Goal: Information Seeking & Learning: Learn about a topic

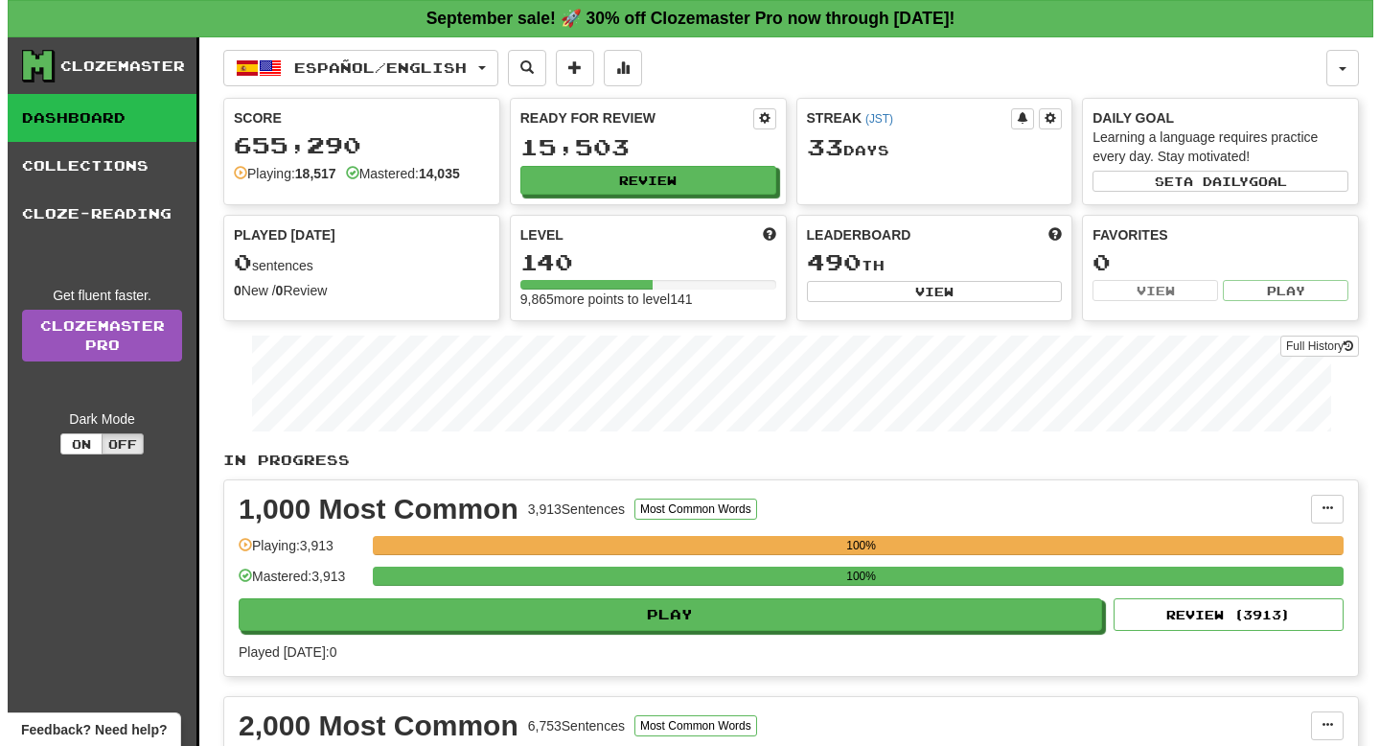
scroll to position [729, 0]
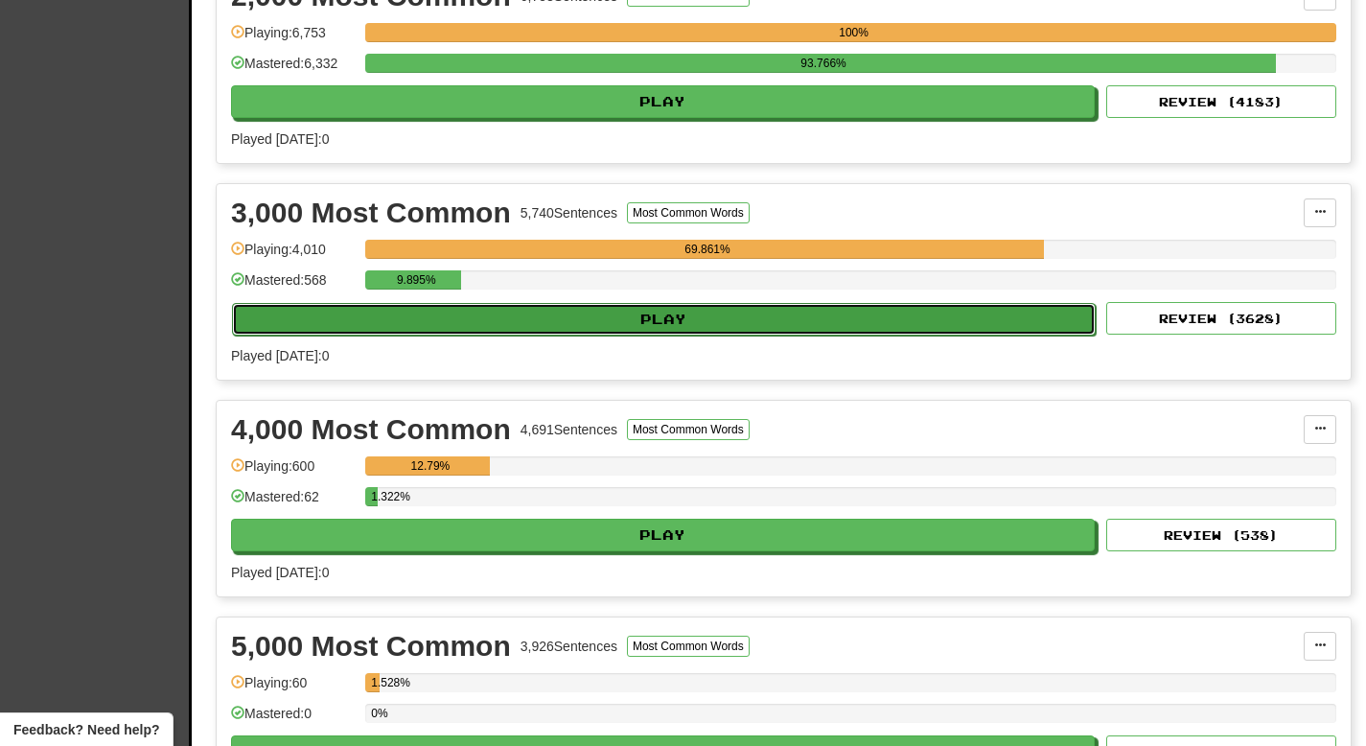
click at [680, 321] on button "Play" at bounding box center [664, 319] width 864 height 33
select select "**"
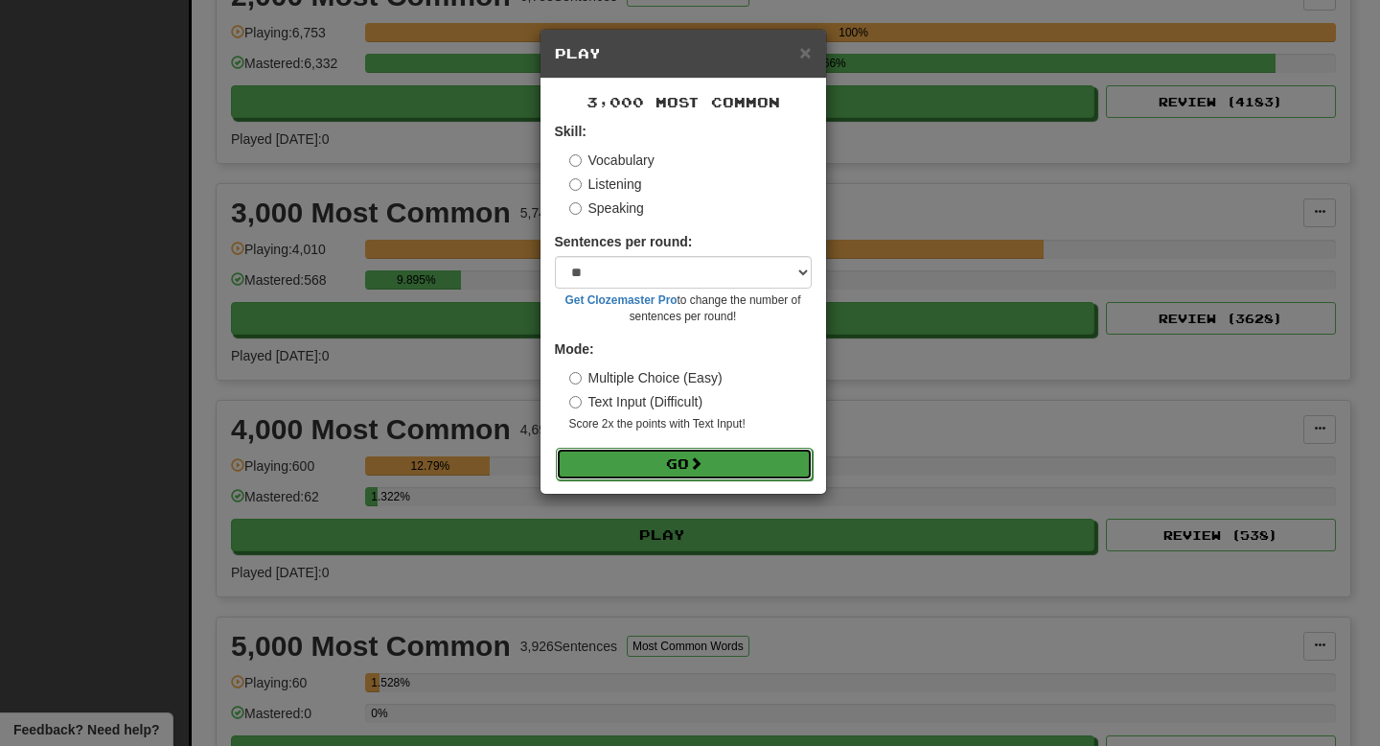
click at [650, 451] on button "Go" at bounding box center [684, 464] width 257 height 33
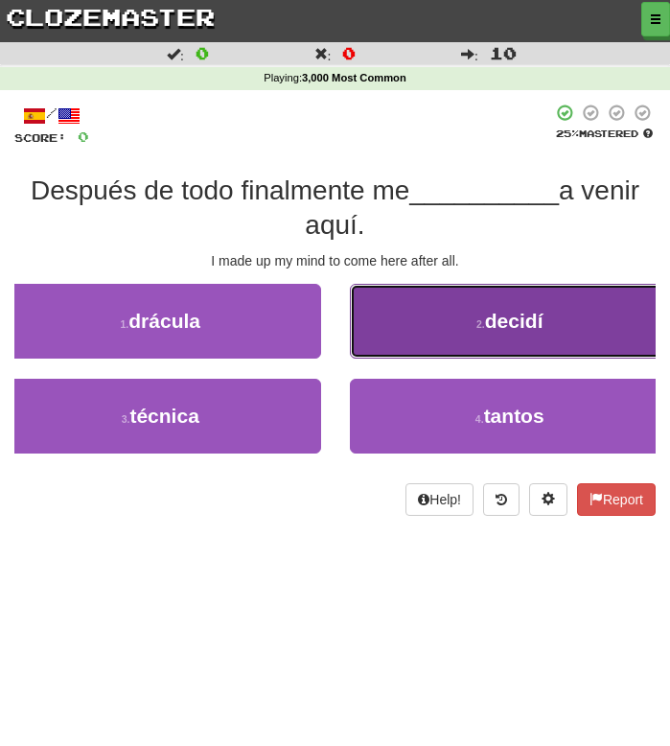
click at [462, 310] on button "2 . decidí" at bounding box center [510, 321] width 321 height 75
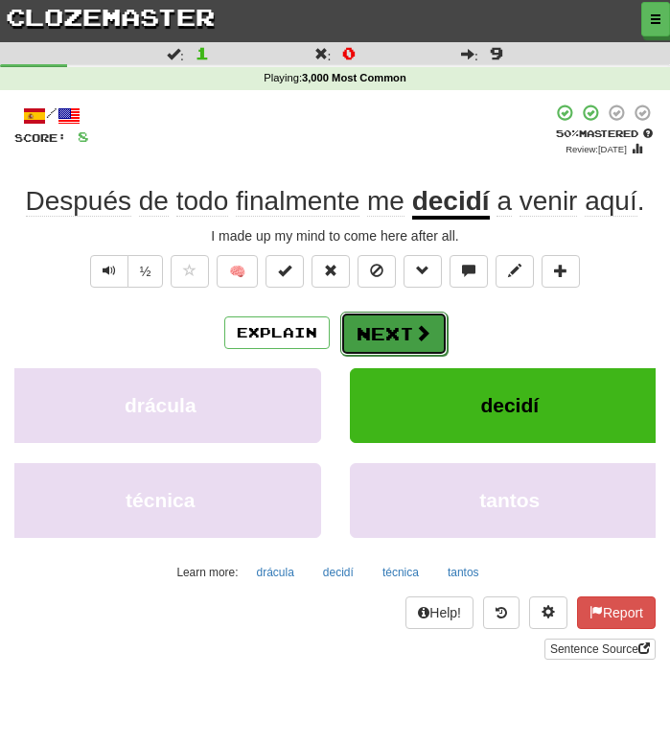
click at [408, 322] on button "Next" at bounding box center [393, 334] width 107 height 44
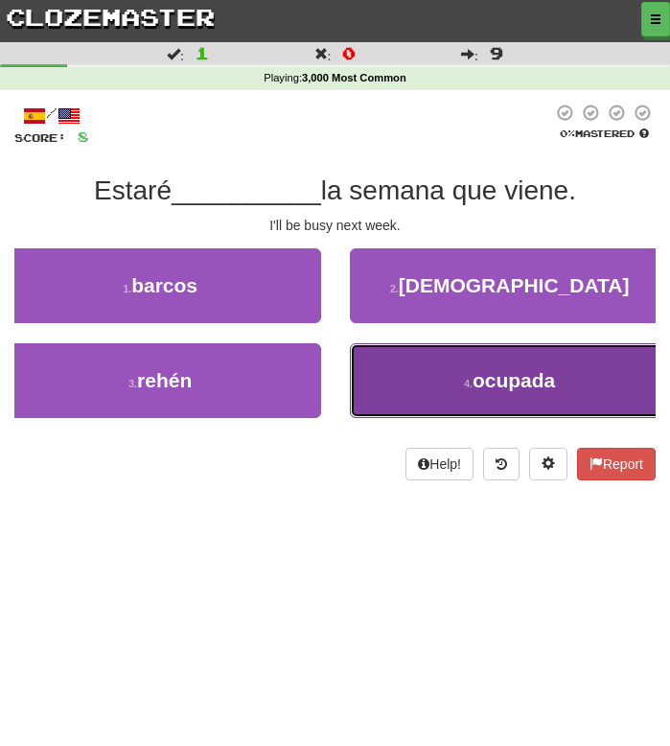
click at [421, 373] on button "4 . ocupada" at bounding box center [510, 380] width 321 height 75
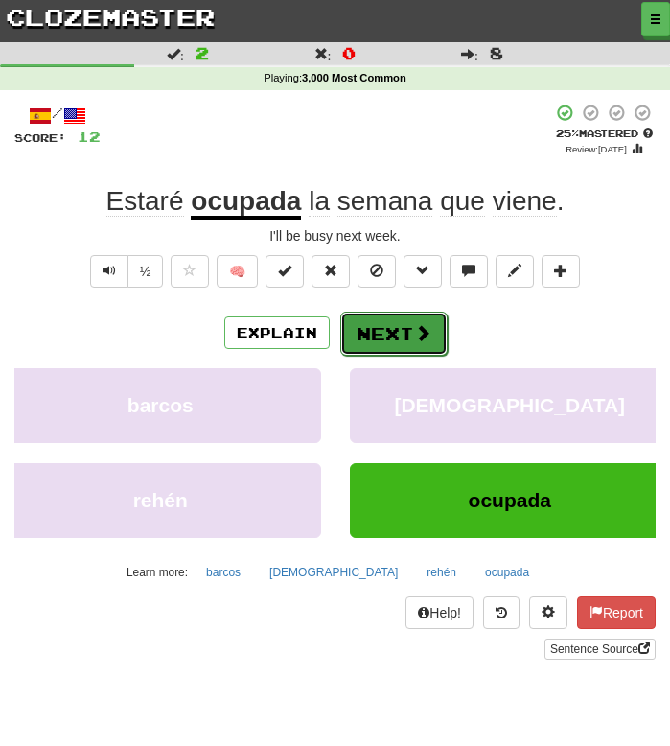
click at [371, 324] on button "Next" at bounding box center [393, 334] width 107 height 44
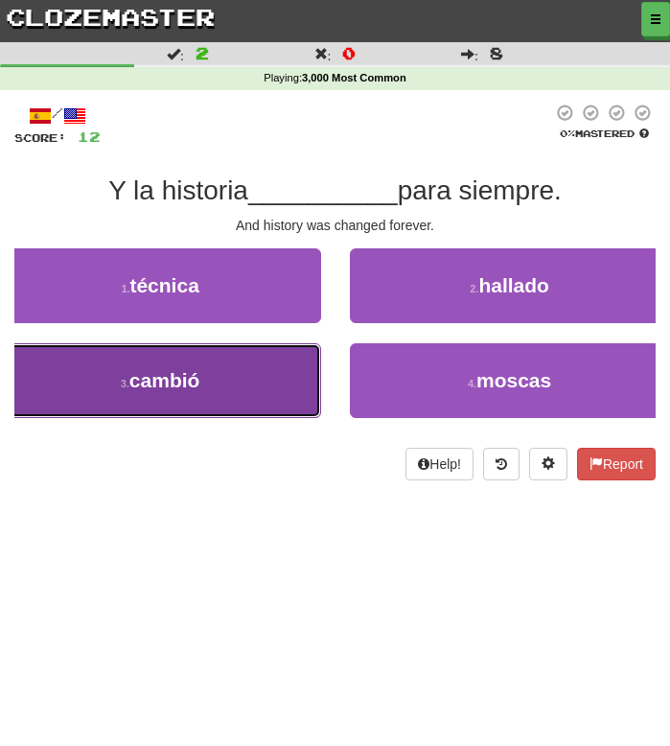
click at [193, 373] on span "cambió" at bounding box center [164, 380] width 71 height 22
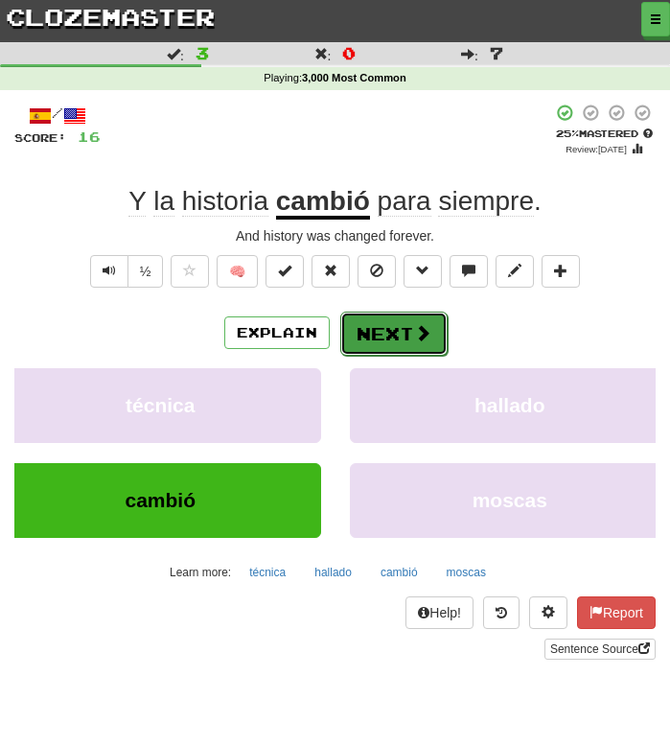
click at [391, 330] on button "Next" at bounding box center [393, 334] width 107 height 44
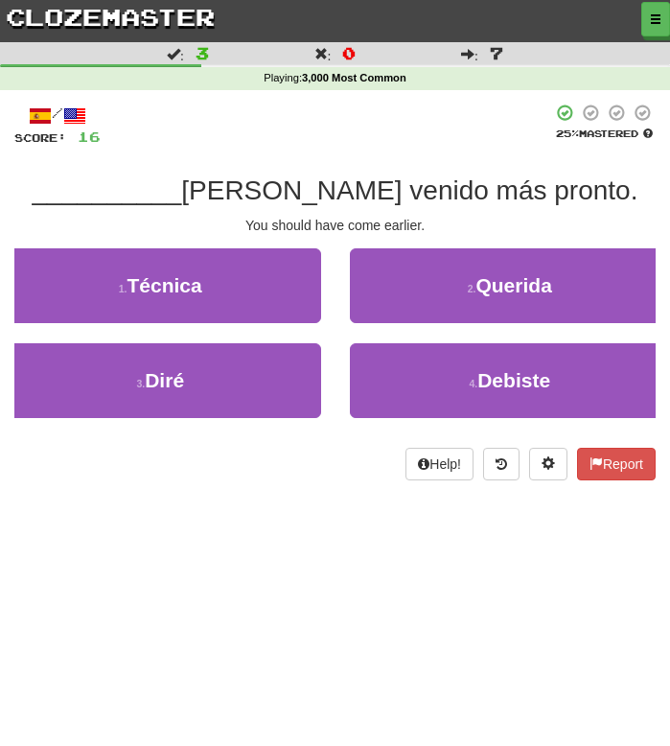
click at [363, 144] on div at bounding box center [326, 125] width 451 height 43
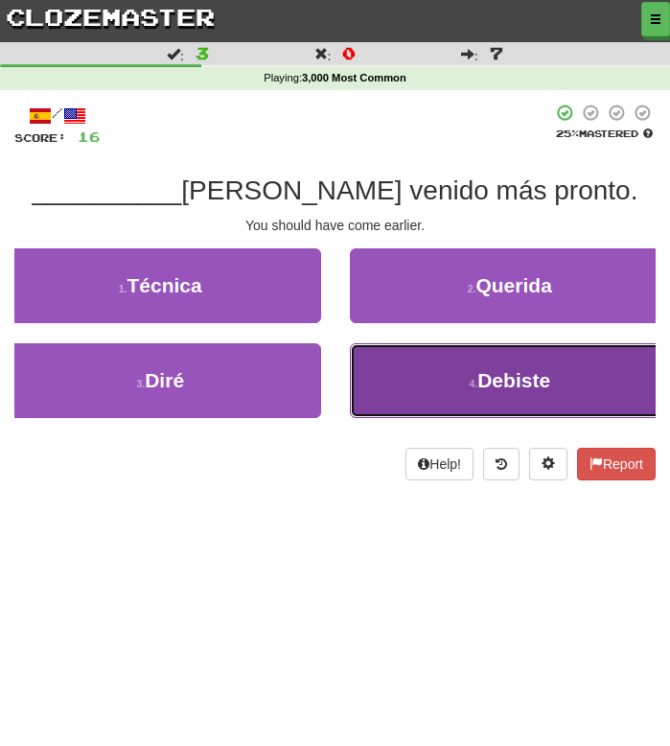
click at [399, 385] on button "4 . Debiste" at bounding box center [510, 380] width 321 height 75
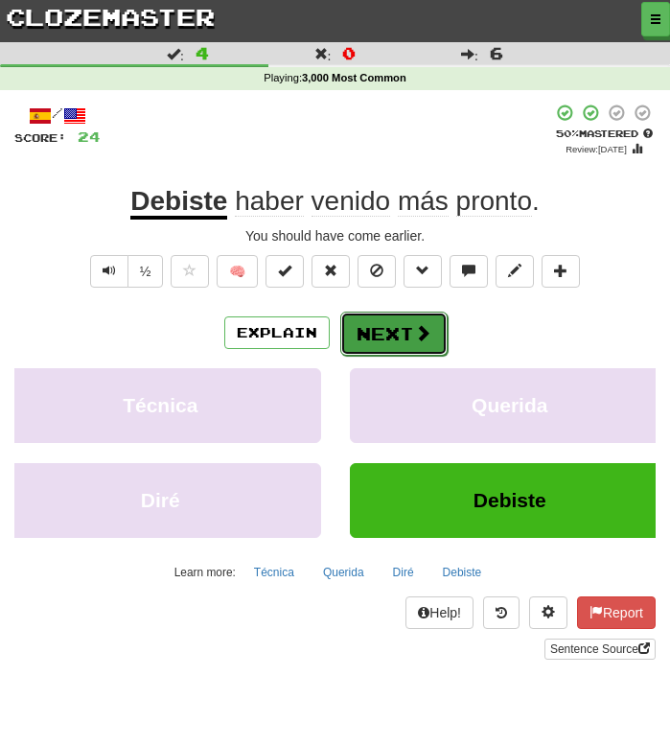
click at [414, 327] on span at bounding box center [422, 332] width 17 height 17
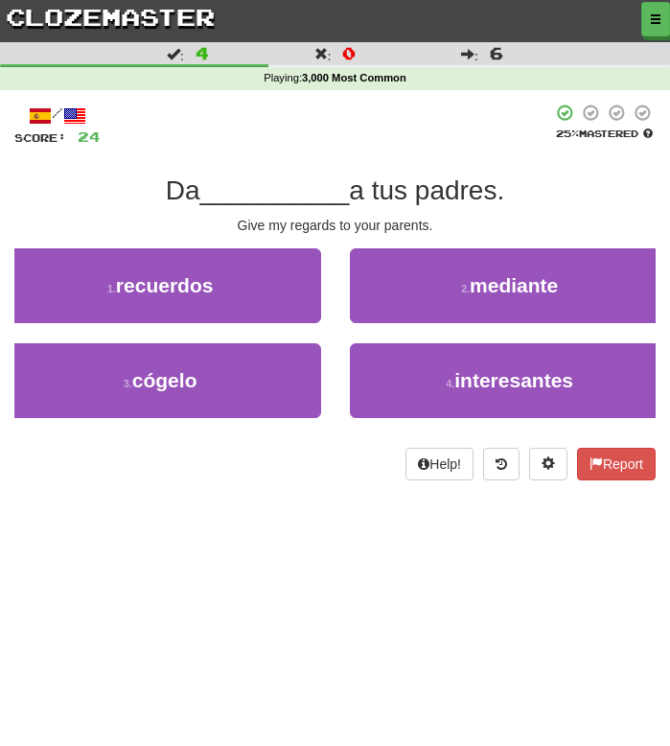
click at [331, 119] on div at bounding box center [326, 125] width 451 height 43
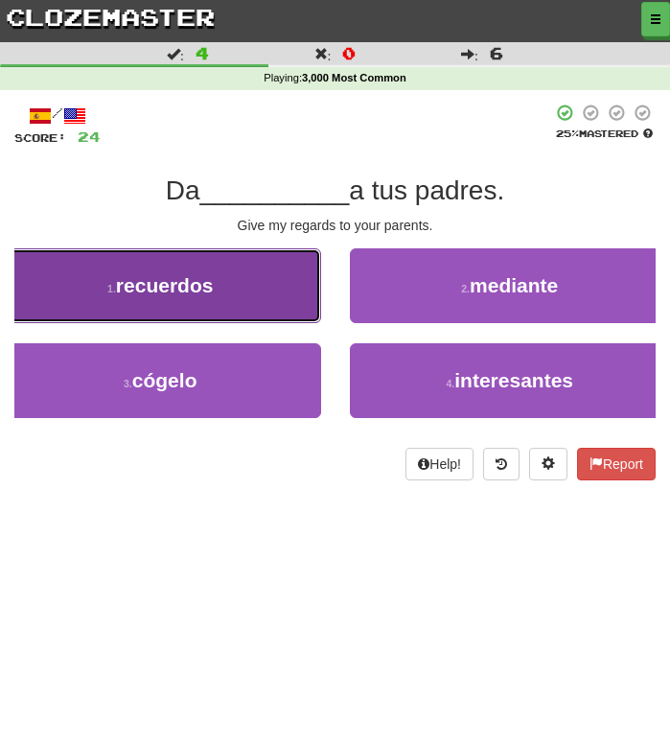
click at [245, 287] on button "1 . recuerdos" at bounding box center [160, 285] width 321 height 75
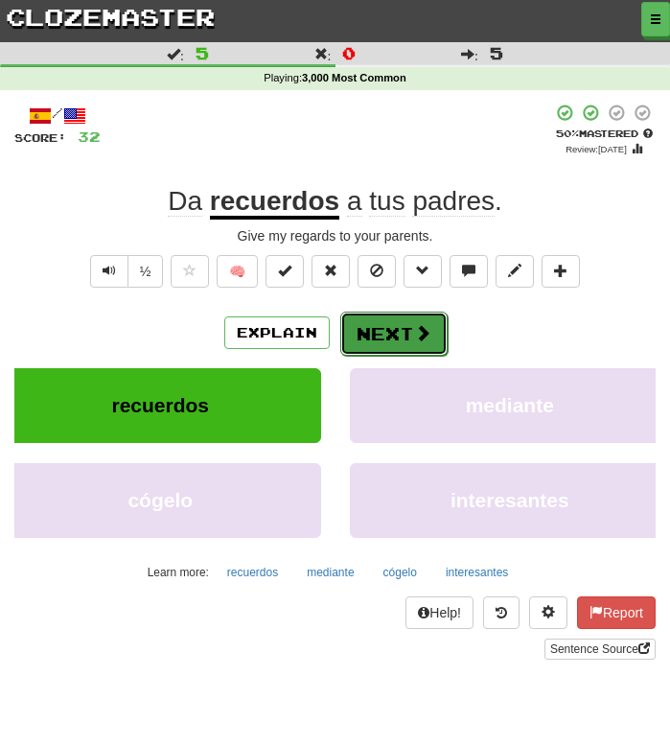
click at [408, 323] on button "Next" at bounding box center [393, 334] width 107 height 44
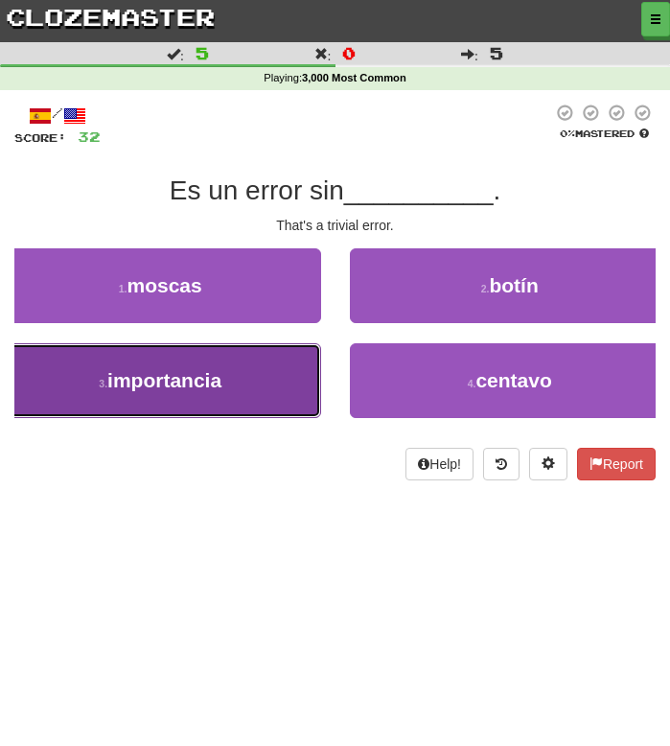
click at [202, 383] on span "importancia" at bounding box center [164, 380] width 114 height 22
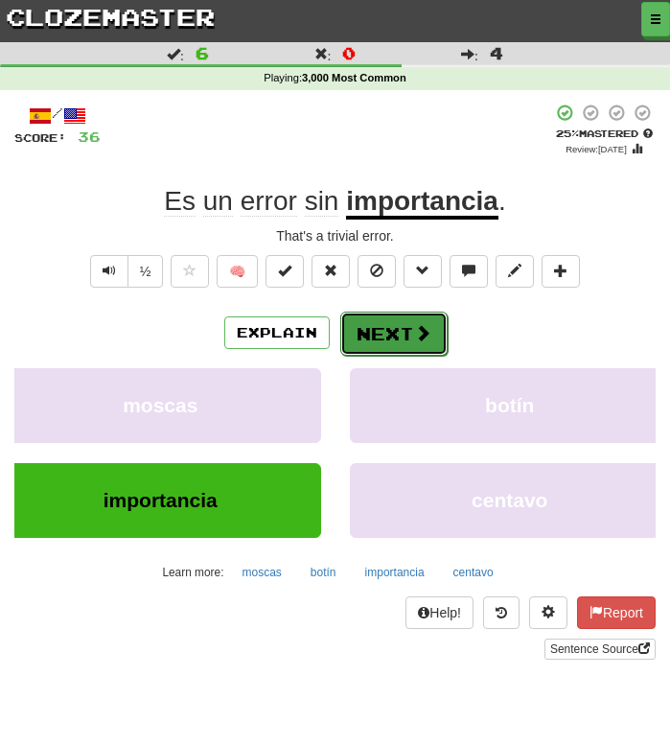
click at [391, 339] on button "Next" at bounding box center [393, 334] width 107 height 44
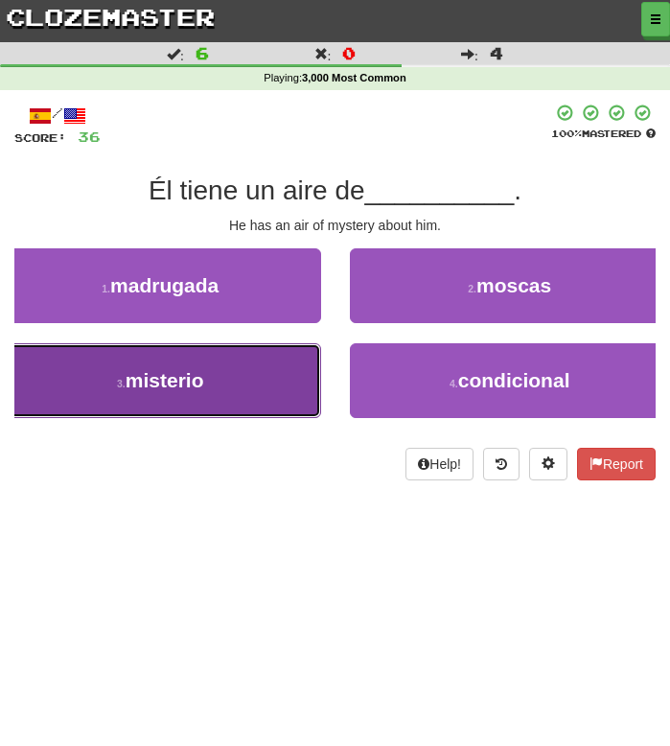
click at [239, 391] on button "3 . misterio" at bounding box center [160, 380] width 321 height 75
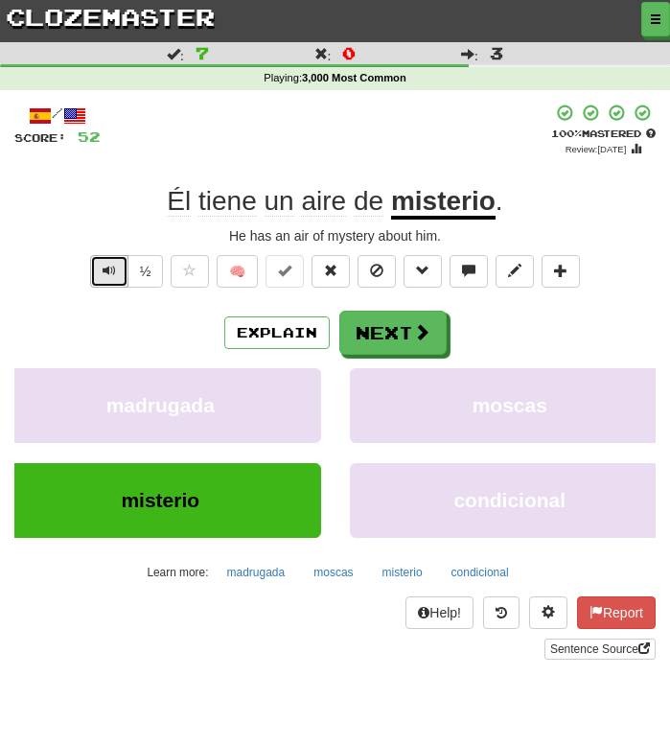
click at [102, 278] on button "Text-to-speech controls" at bounding box center [109, 271] width 38 height 33
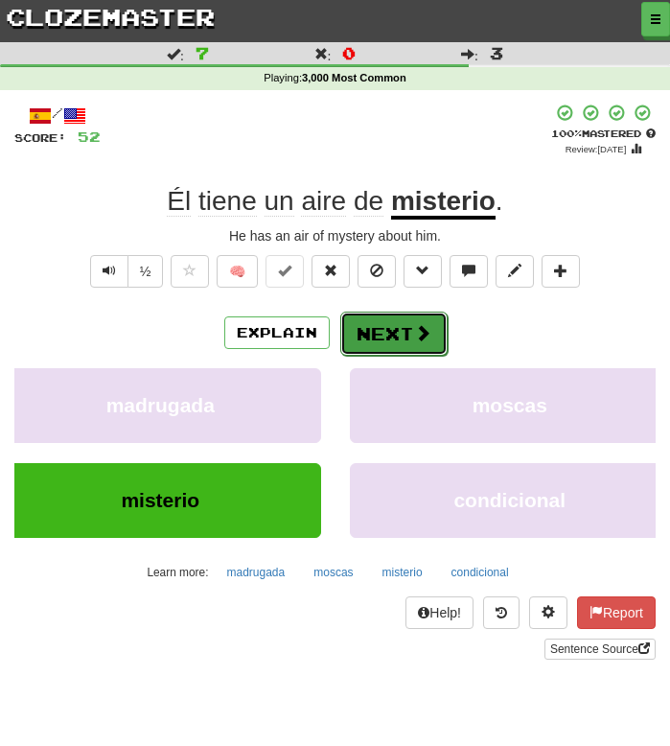
click at [397, 320] on button "Next" at bounding box center [393, 334] width 107 height 44
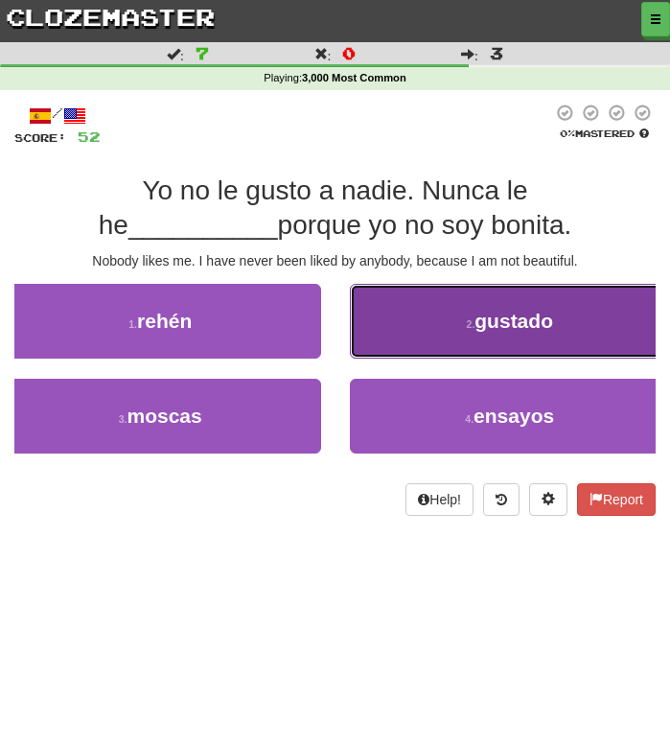
click at [415, 334] on button "2 . gustado" at bounding box center [510, 321] width 321 height 75
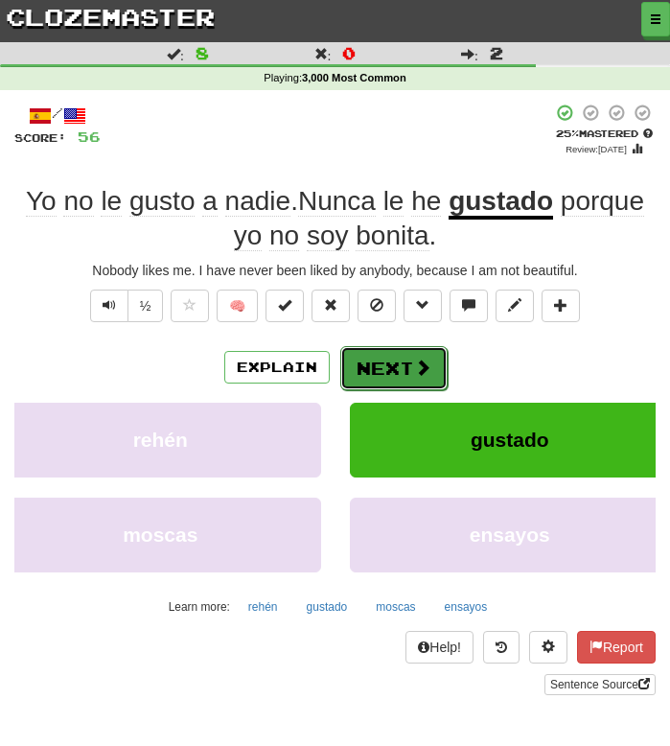
click at [371, 360] on button "Next" at bounding box center [393, 368] width 107 height 44
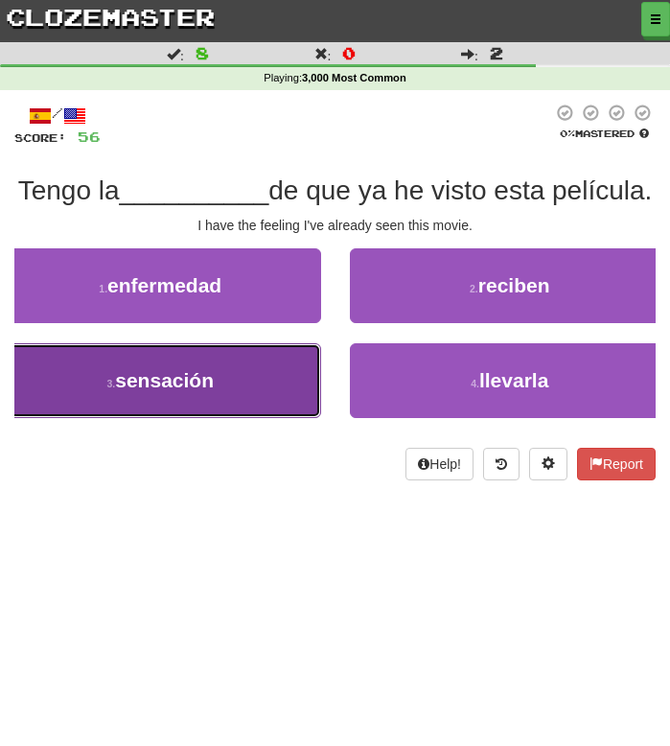
click at [212, 386] on span "sensación" at bounding box center [164, 380] width 99 height 22
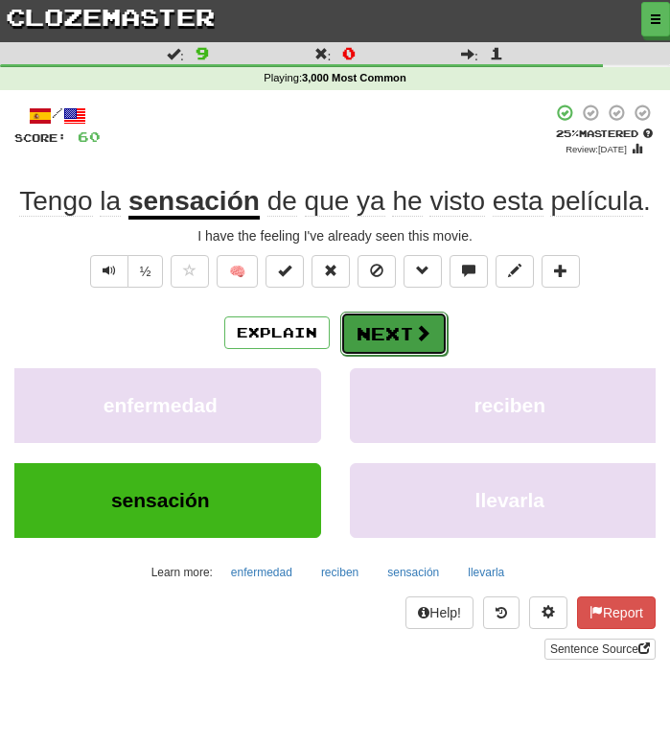
click at [399, 340] on button "Next" at bounding box center [393, 334] width 107 height 44
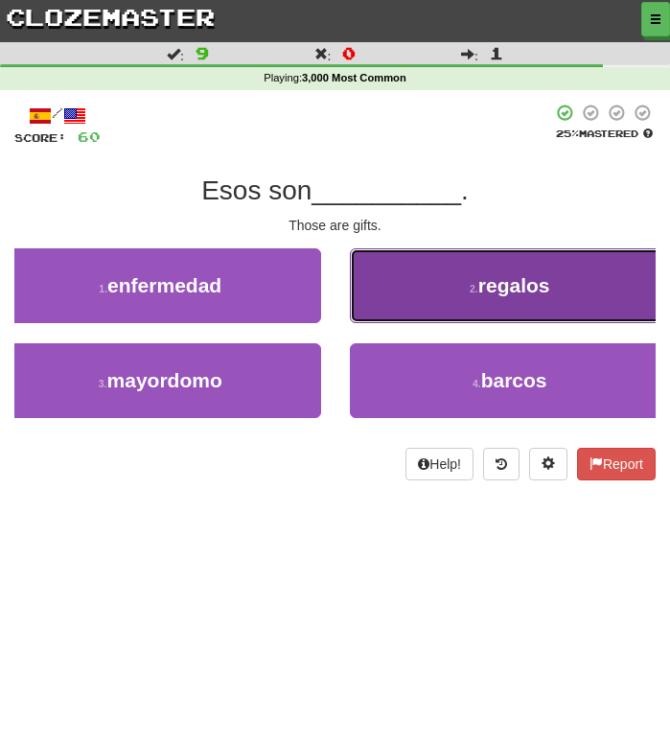
click at [505, 279] on span "regalos" at bounding box center [514, 285] width 72 height 22
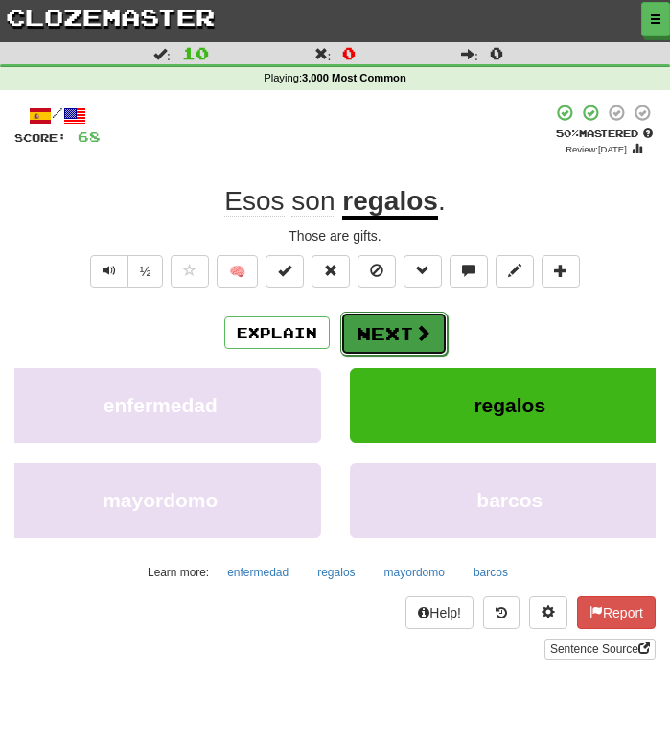
click at [404, 335] on button "Next" at bounding box center [393, 334] width 107 height 44
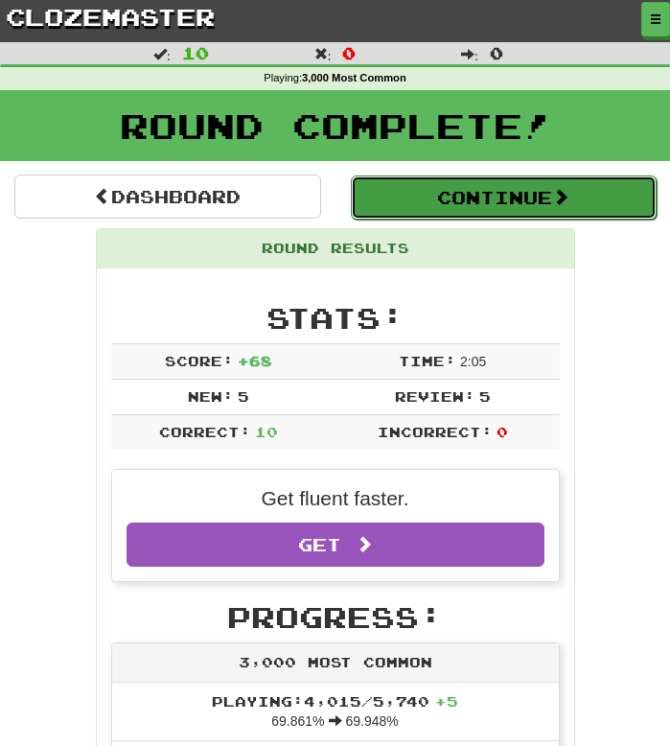
click at [446, 207] on button "Continue" at bounding box center [504, 197] width 307 height 44
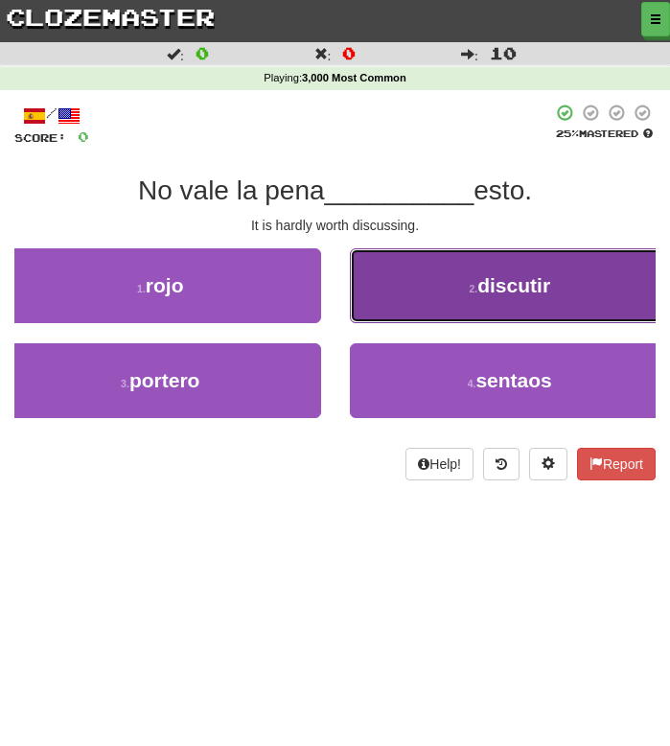
click at [446, 286] on button "2 . discutir" at bounding box center [510, 285] width 321 height 75
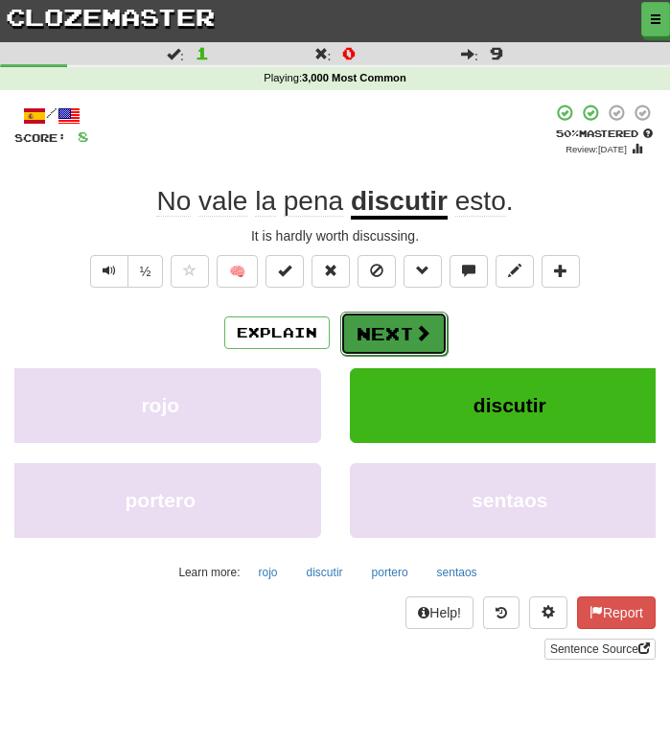
click at [395, 325] on button "Next" at bounding box center [393, 334] width 107 height 44
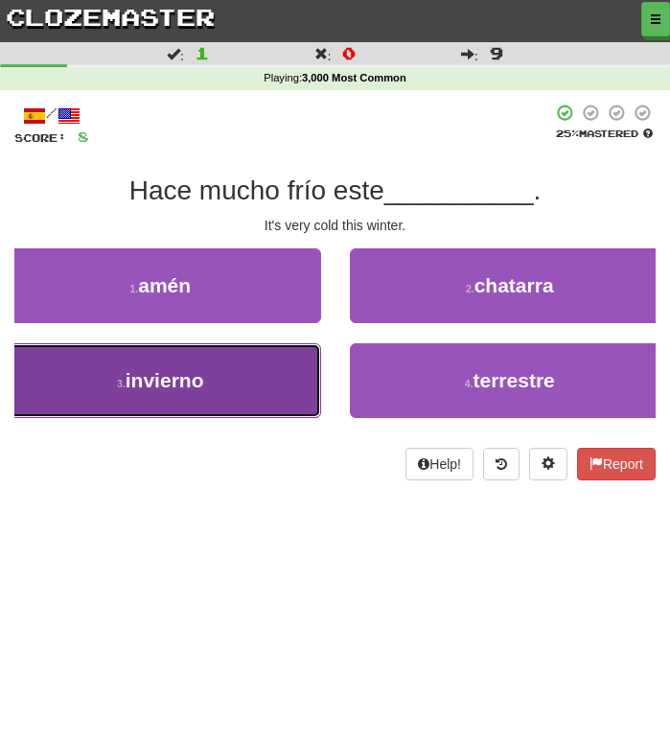
click at [220, 395] on button "3 . invierno" at bounding box center [160, 380] width 321 height 75
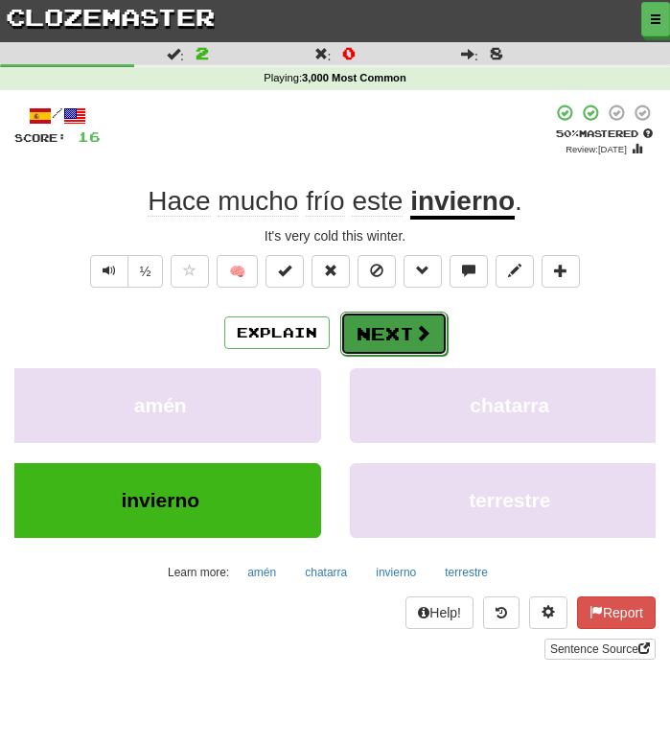
click at [376, 321] on button "Next" at bounding box center [393, 334] width 107 height 44
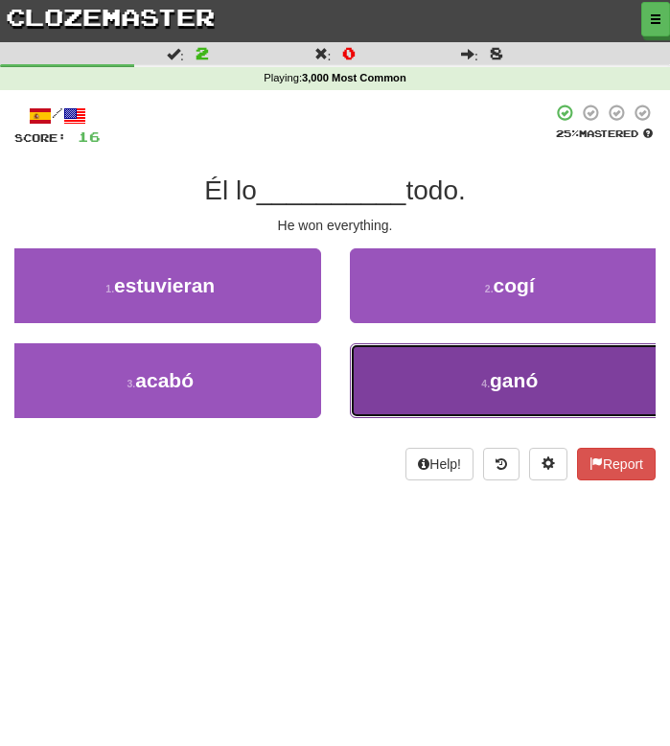
click at [415, 386] on button "4 . ganó" at bounding box center [510, 380] width 321 height 75
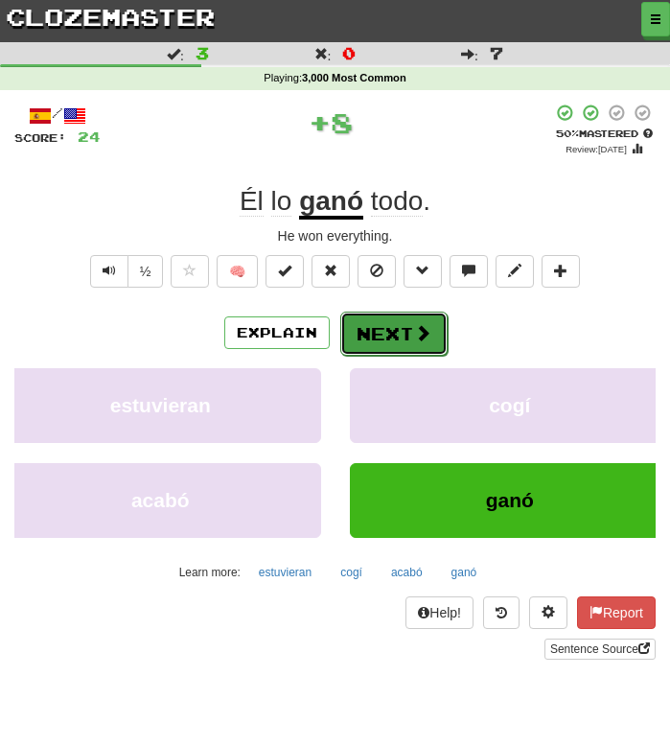
click at [377, 336] on button "Next" at bounding box center [393, 334] width 107 height 44
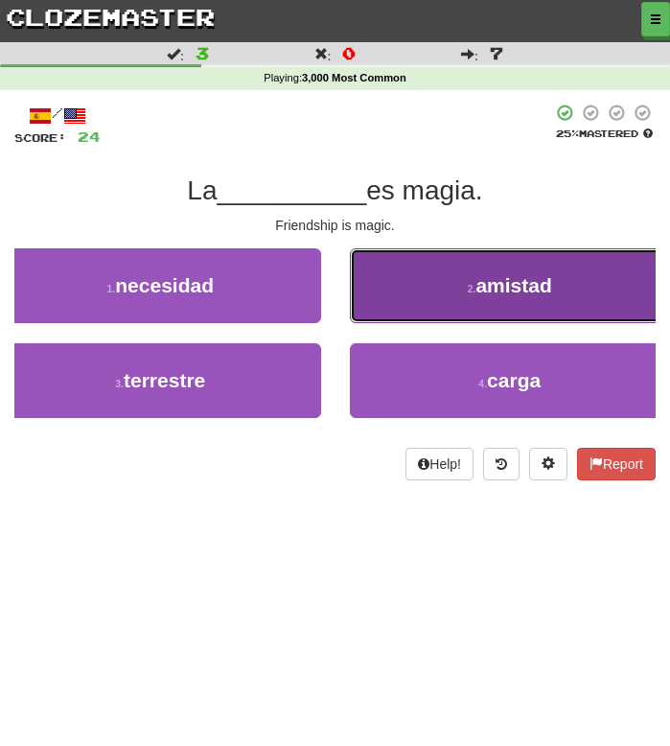
click at [398, 301] on button "2 . amistad" at bounding box center [510, 285] width 321 height 75
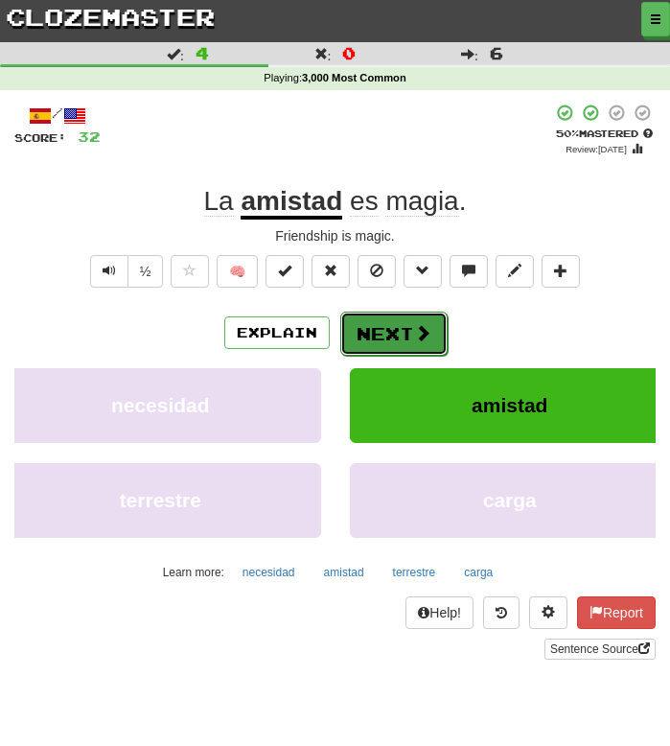
click at [385, 335] on button "Next" at bounding box center [393, 334] width 107 height 44
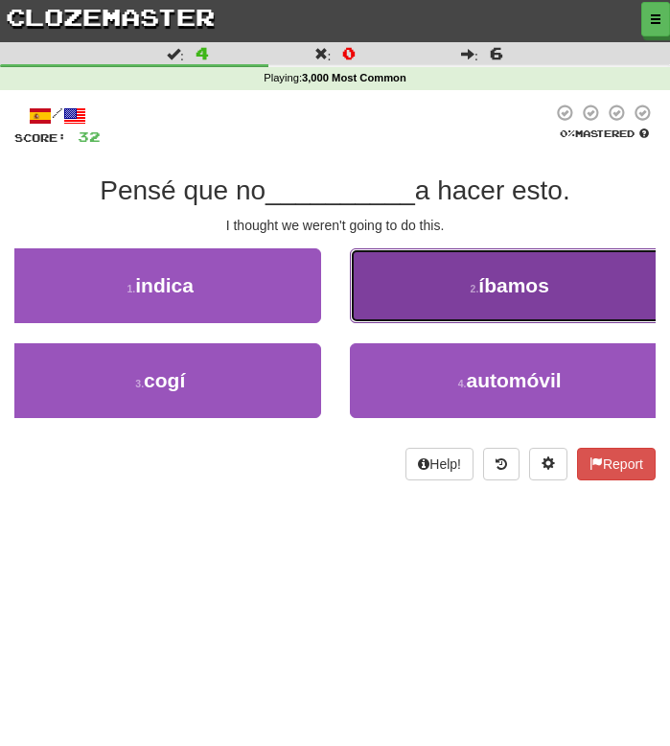
click at [461, 302] on button "2 . íbamos" at bounding box center [510, 285] width 321 height 75
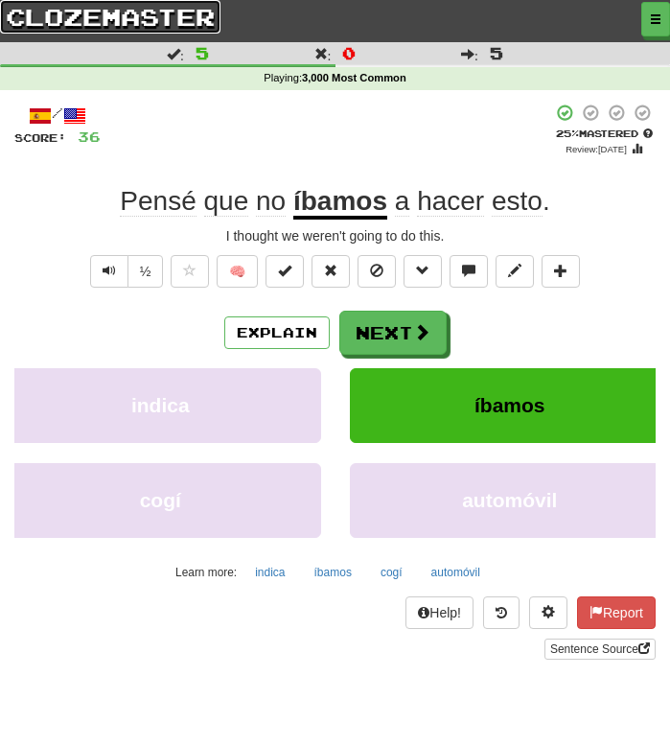
click at [71, 20] on link "clozemaster" at bounding box center [110, 17] width 220 height 34
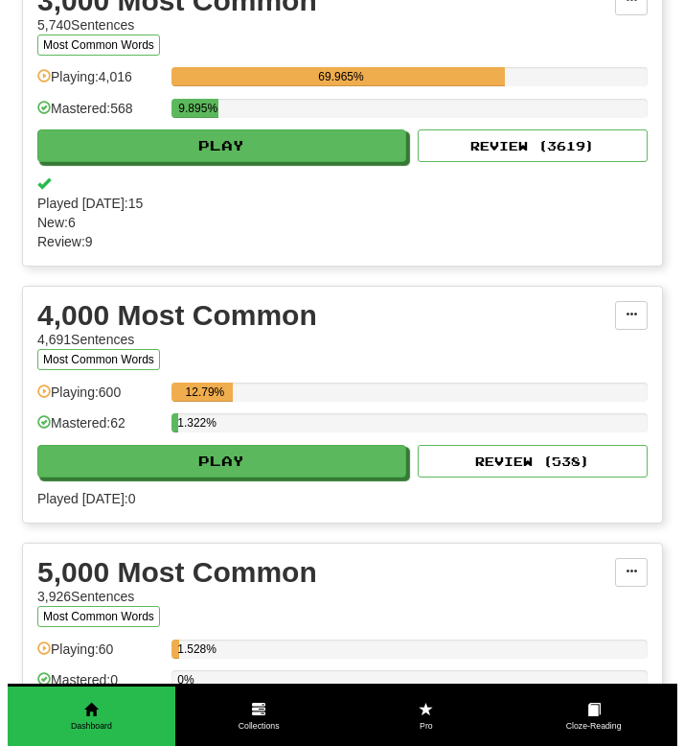
scroll to position [921, 0]
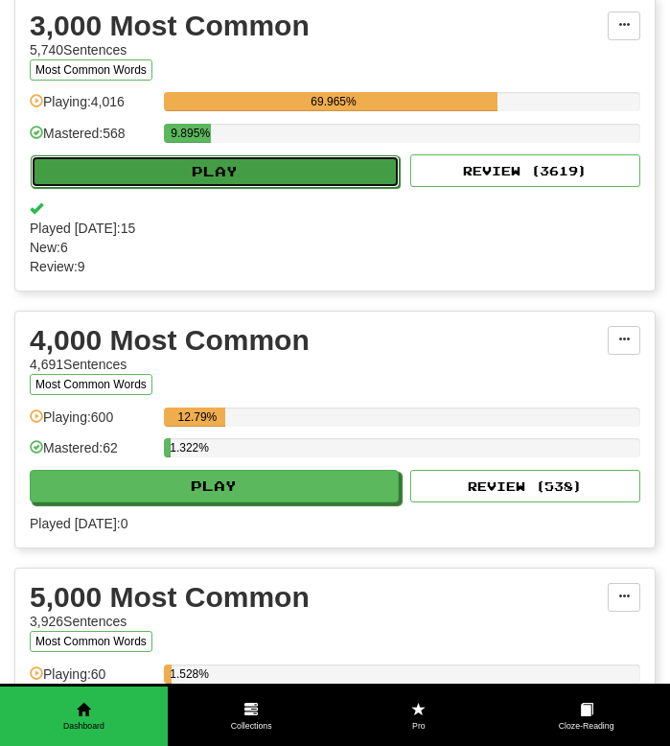
click at [209, 188] on button "Play" at bounding box center [215, 171] width 369 height 33
select select "**"
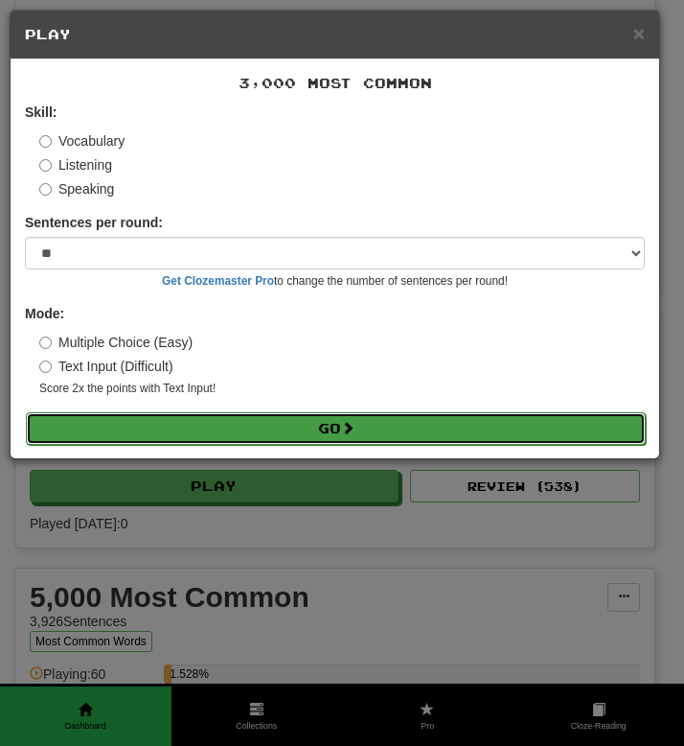
click at [220, 424] on button "Go" at bounding box center [336, 428] width 620 height 33
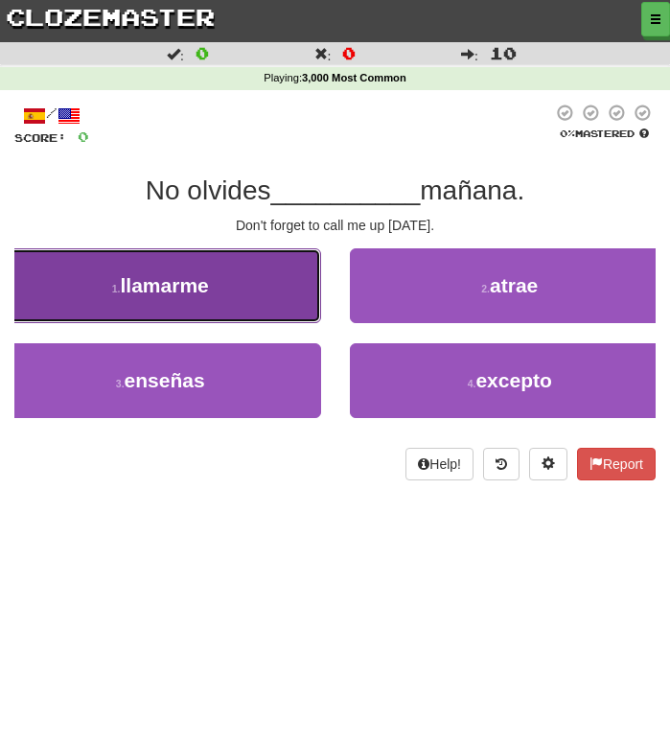
click at [206, 291] on span "llamarme" at bounding box center [165, 285] width 88 height 22
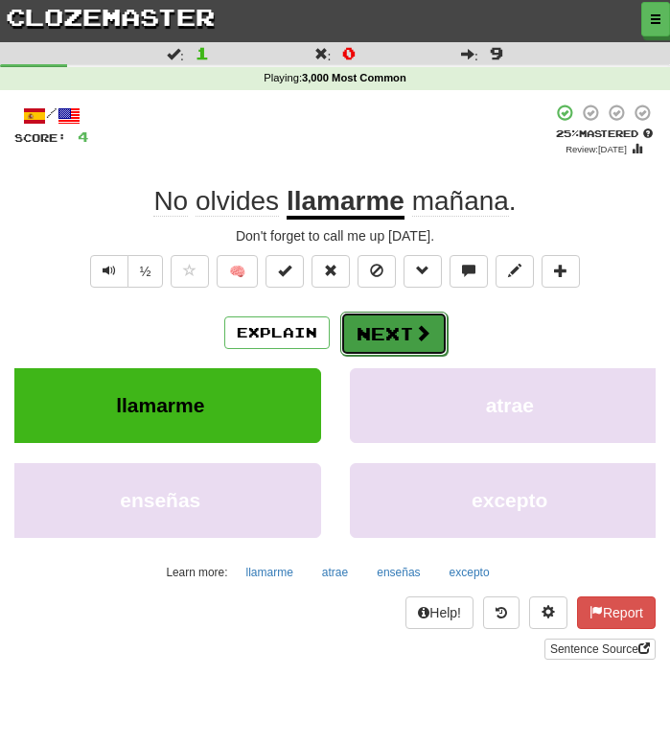
click at [391, 327] on button "Next" at bounding box center [393, 334] width 107 height 44
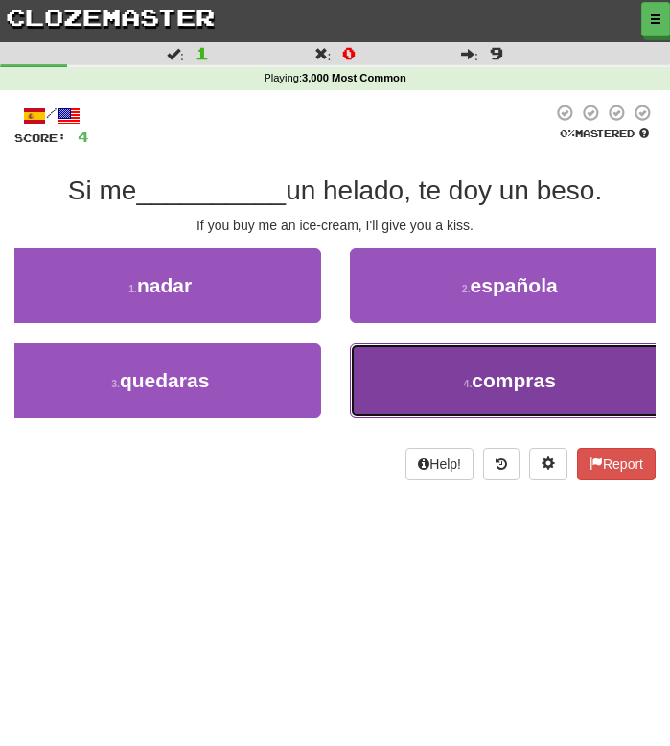
click at [410, 383] on button "4 . compras" at bounding box center [510, 380] width 321 height 75
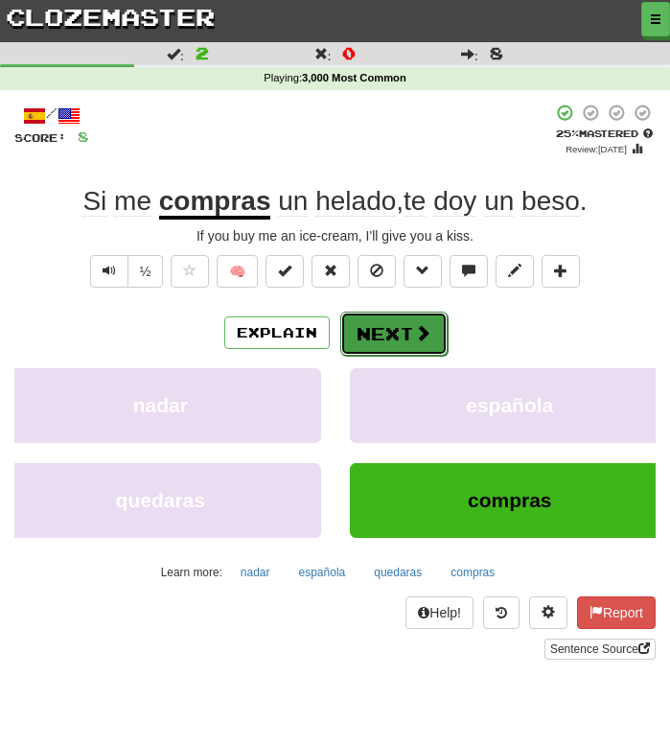
click at [384, 332] on button "Next" at bounding box center [393, 334] width 107 height 44
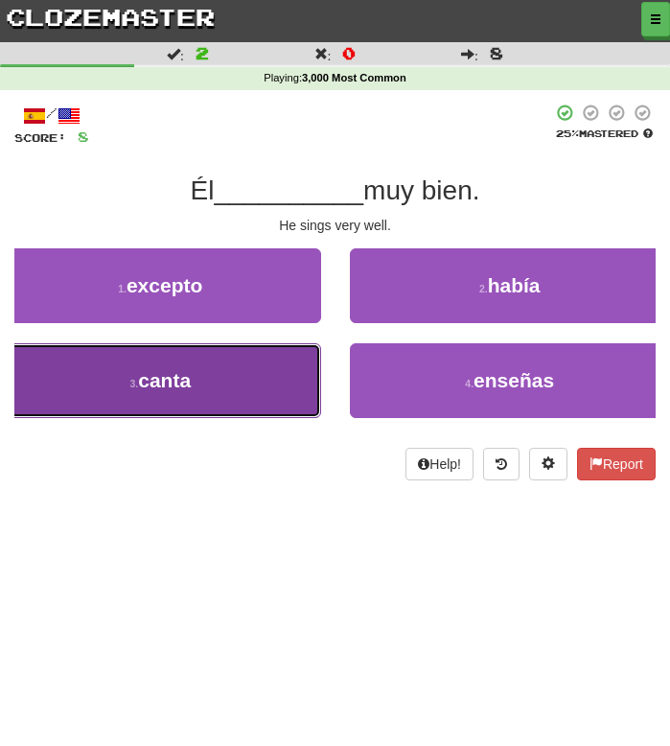
click at [238, 395] on button "3 . canta" at bounding box center [160, 380] width 321 height 75
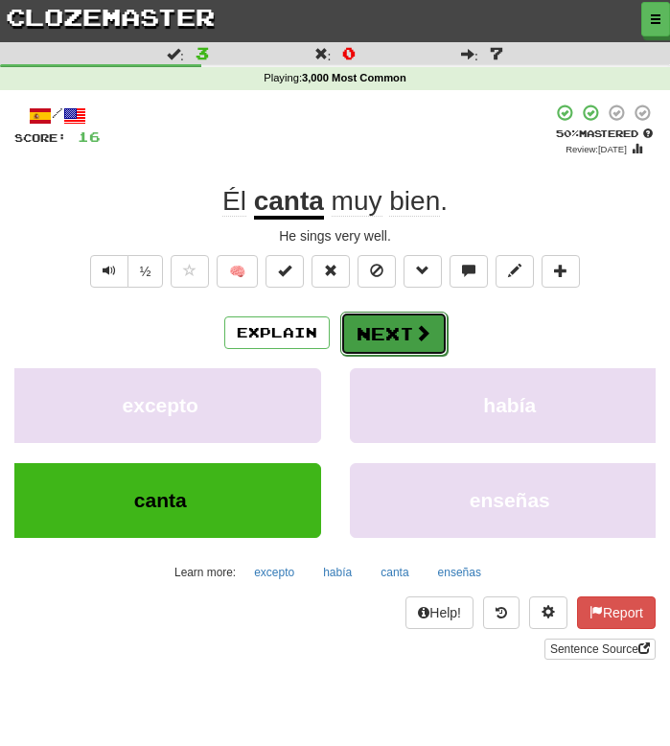
click at [408, 335] on button "Next" at bounding box center [393, 334] width 107 height 44
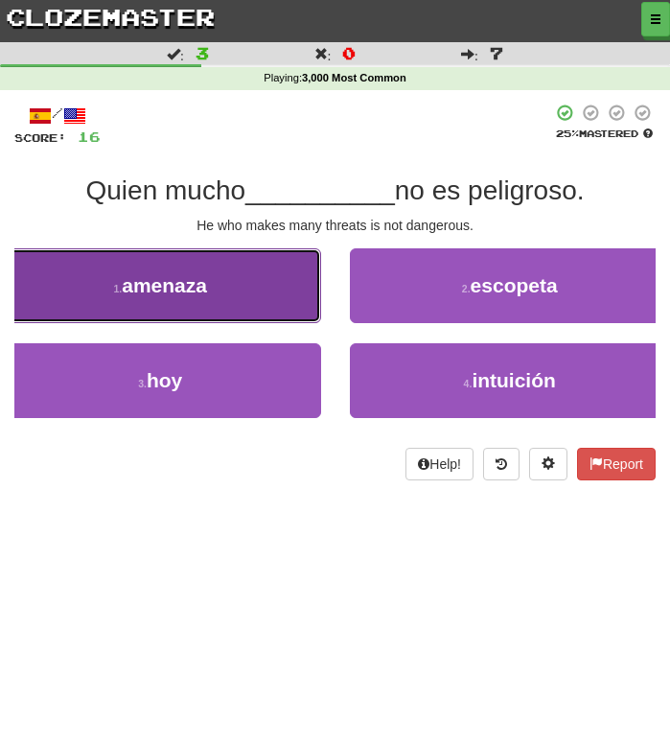
click at [180, 300] on button "1 . amenaza" at bounding box center [160, 285] width 321 height 75
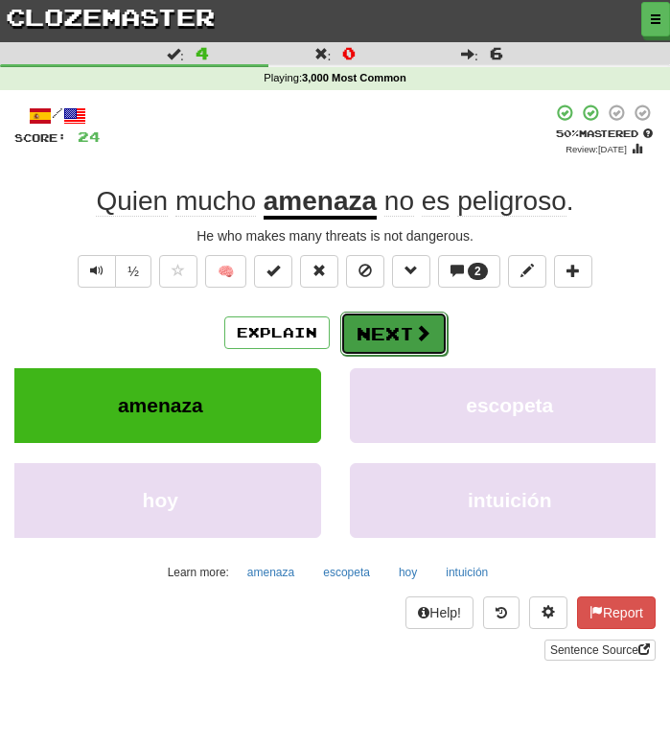
click at [382, 331] on button "Next" at bounding box center [393, 334] width 107 height 44
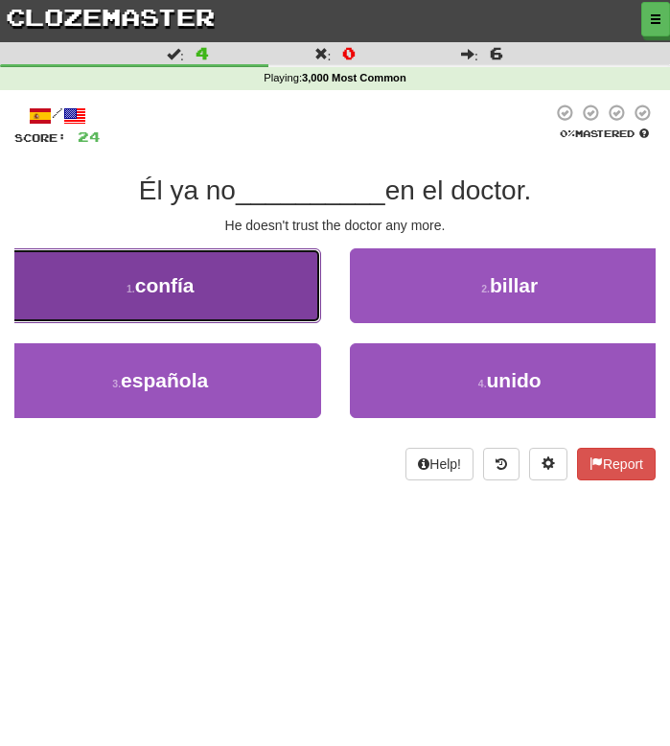
click at [222, 282] on button "1 . confía" at bounding box center [160, 285] width 321 height 75
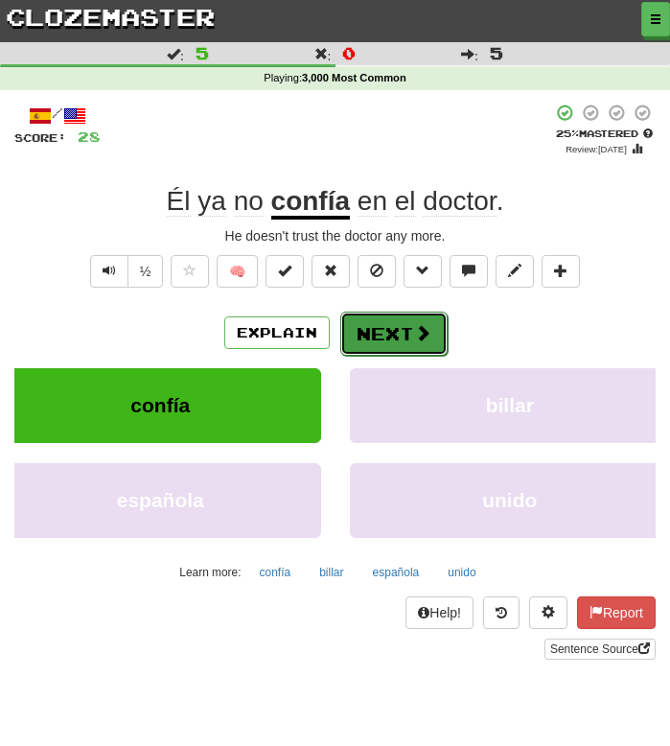
click at [404, 331] on button "Next" at bounding box center [393, 334] width 107 height 44
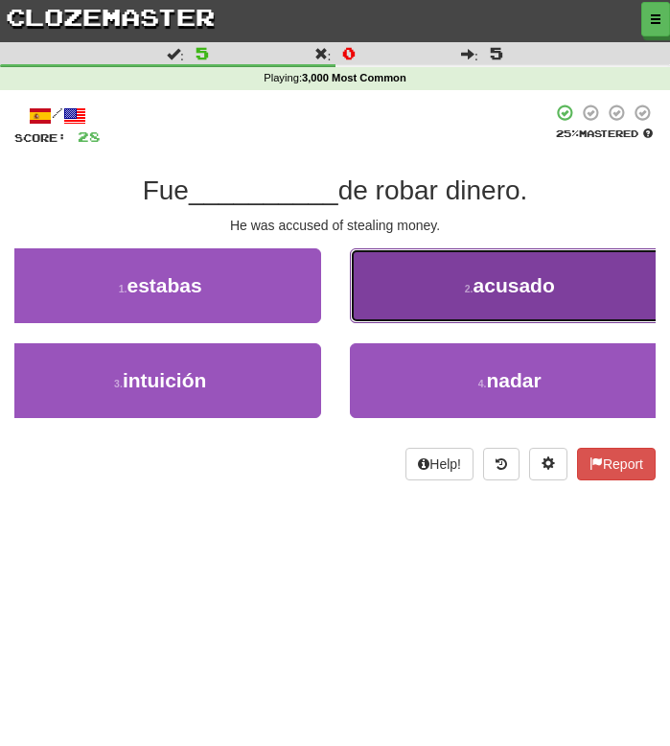
click at [440, 303] on button "2 . acusado" at bounding box center [510, 285] width 321 height 75
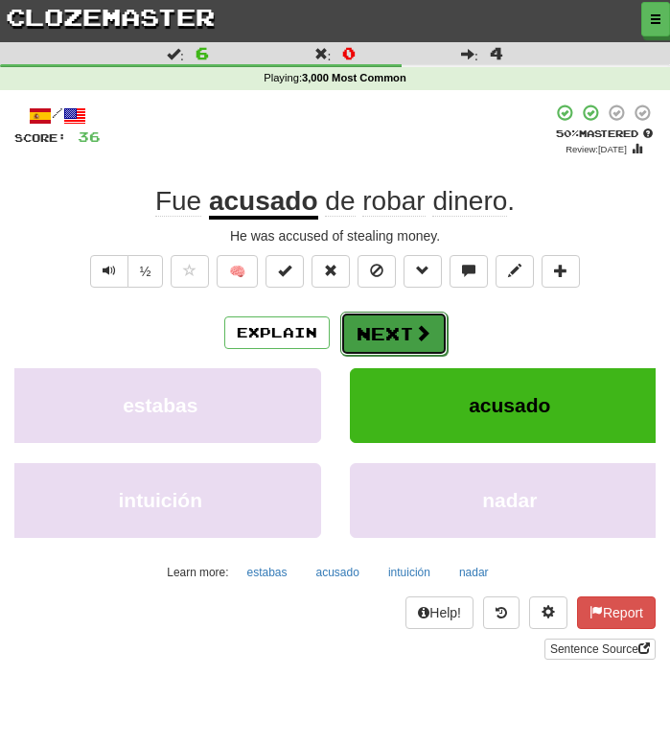
click at [393, 336] on button "Next" at bounding box center [393, 334] width 107 height 44
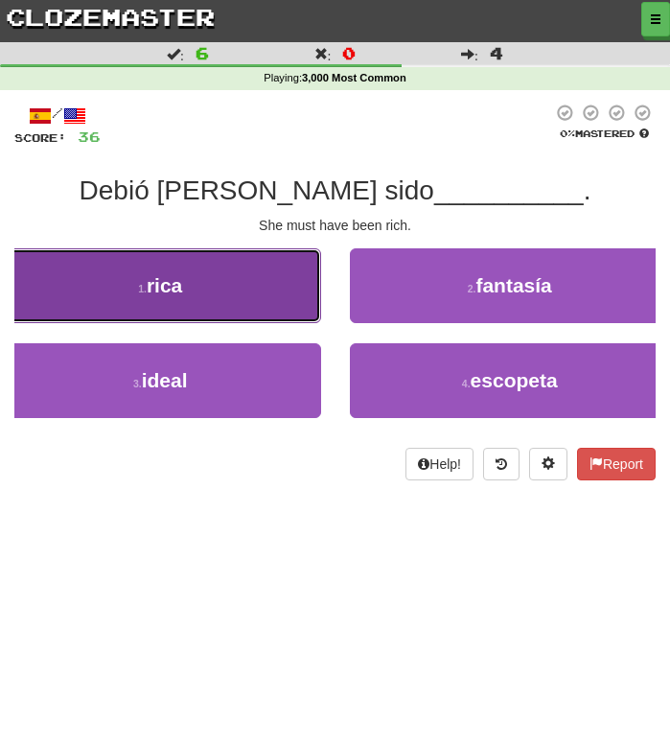
click at [267, 298] on button "1 . rica" at bounding box center [160, 285] width 321 height 75
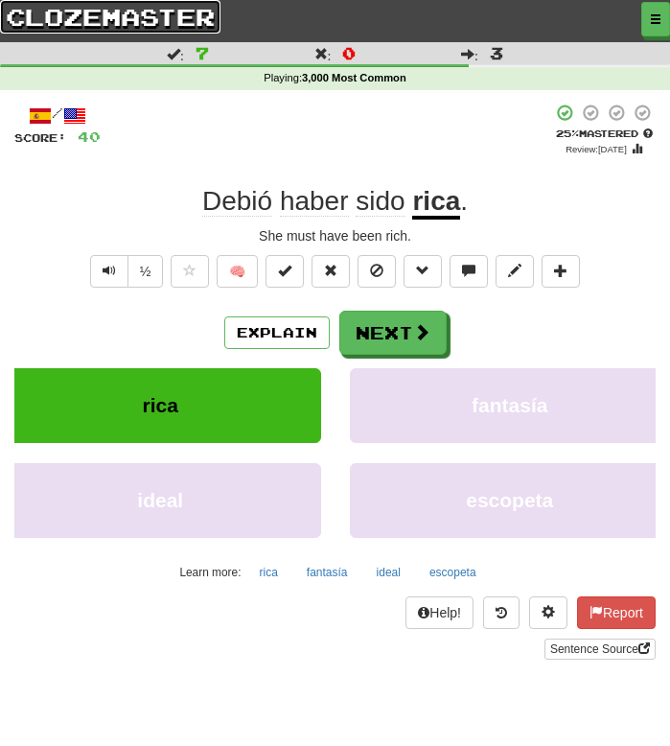
click at [79, 24] on link "clozemaster" at bounding box center [110, 17] width 220 height 34
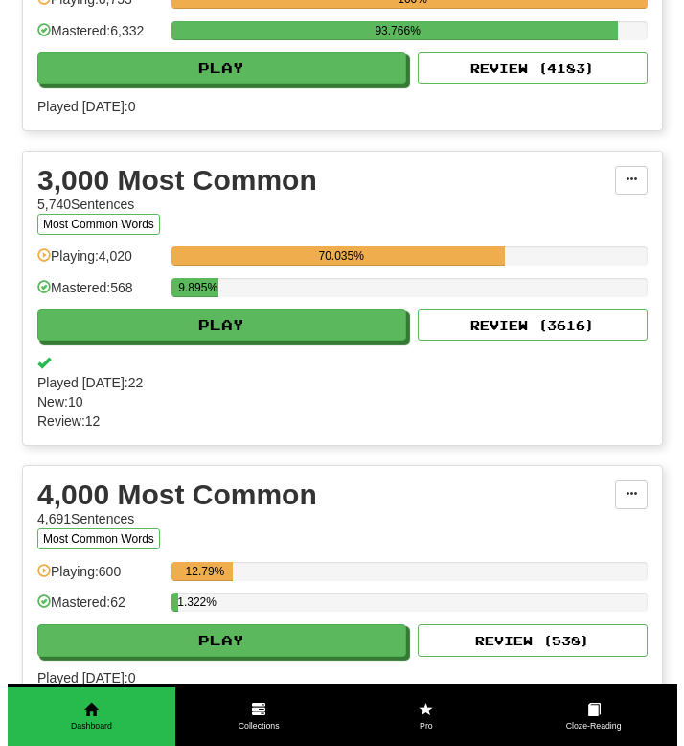
scroll to position [771, 0]
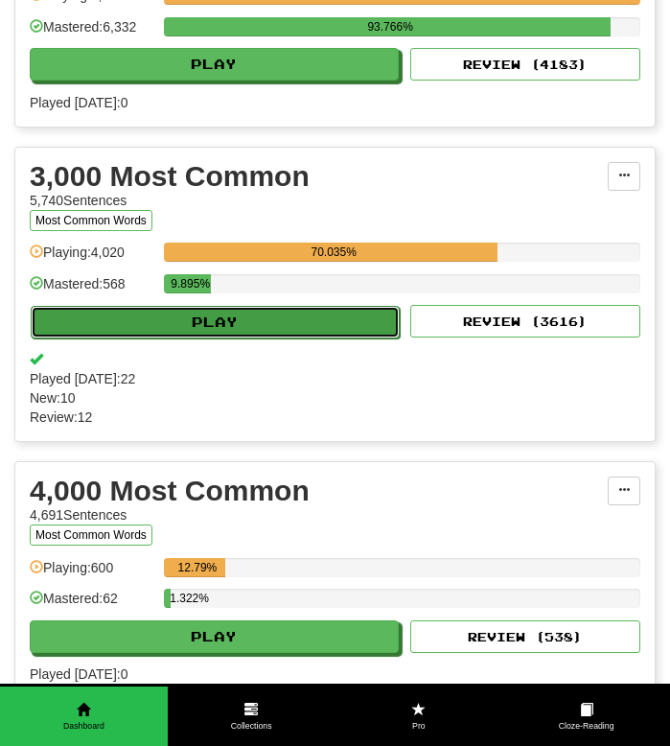
click at [152, 338] on button "Play" at bounding box center [215, 322] width 369 height 33
select select "**"
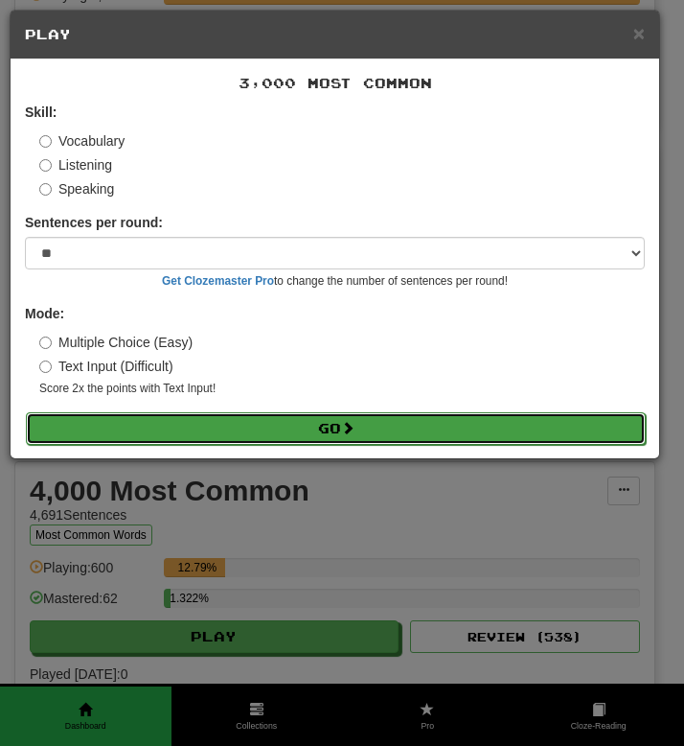
click at [184, 427] on button "Go" at bounding box center [336, 428] width 620 height 33
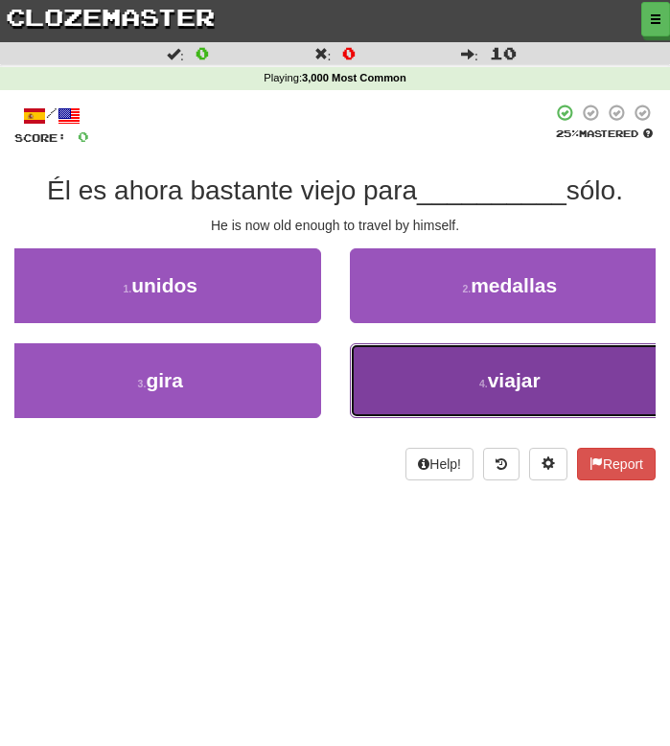
click at [424, 395] on button "4 . viajar" at bounding box center [510, 380] width 321 height 75
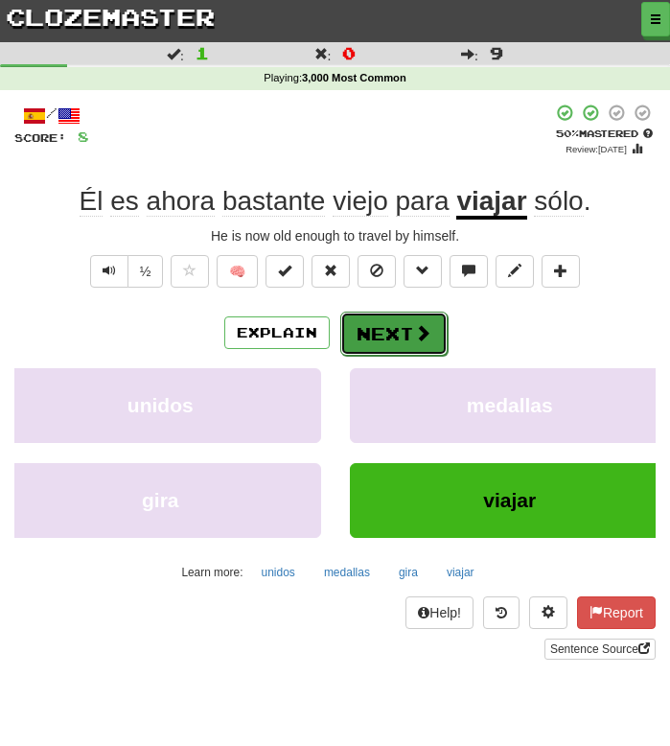
click at [369, 334] on button "Next" at bounding box center [393, 334] width 107 height 44
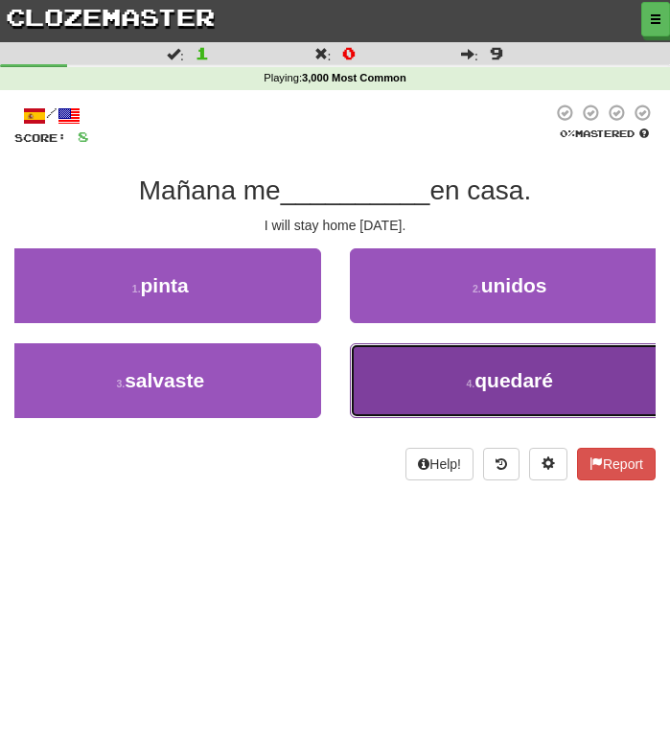
click at [443, 392] on button "4 . quedaré" at bounding box center [510, 380] width 321 height 75
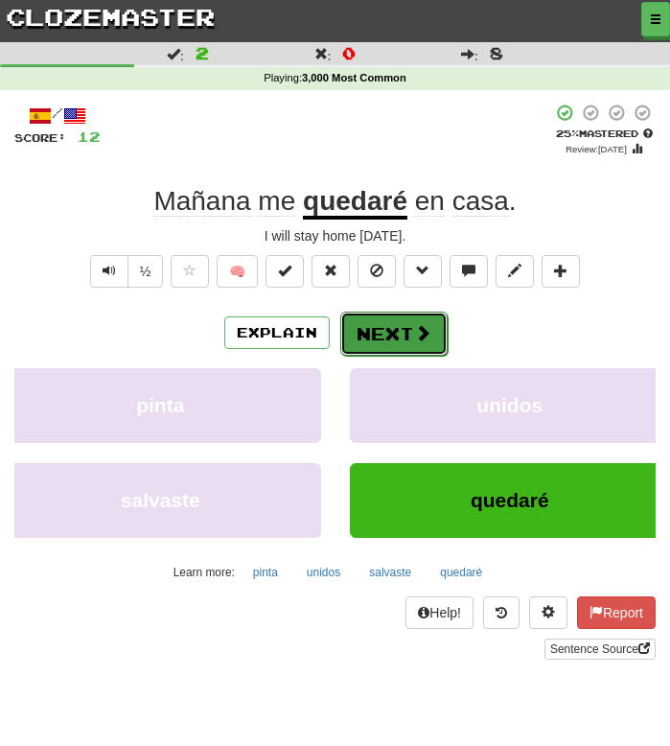
click at [384, 328] on button "Next" at bounding box center [393, 334] width 107 height 44
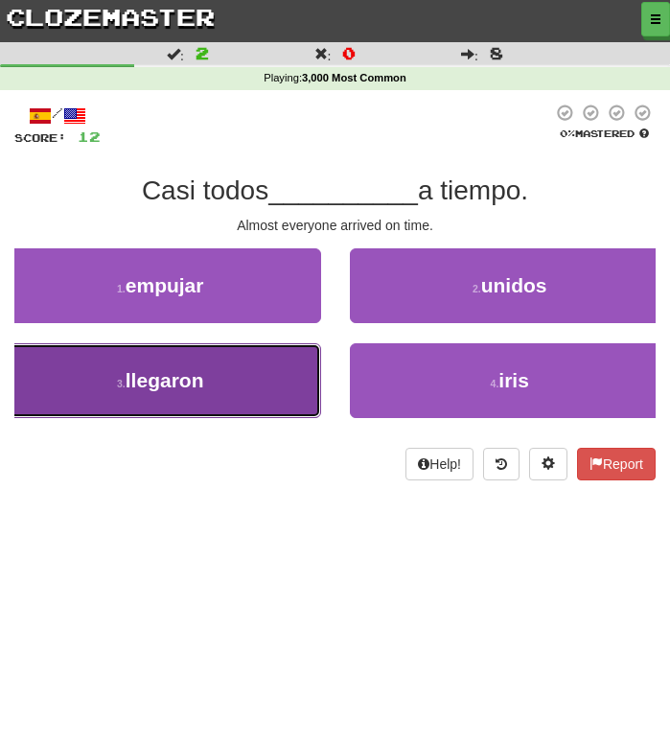
click at [234, 381] on button "3 . llegaron" at bounding box center [160, 380] width 321 height 75
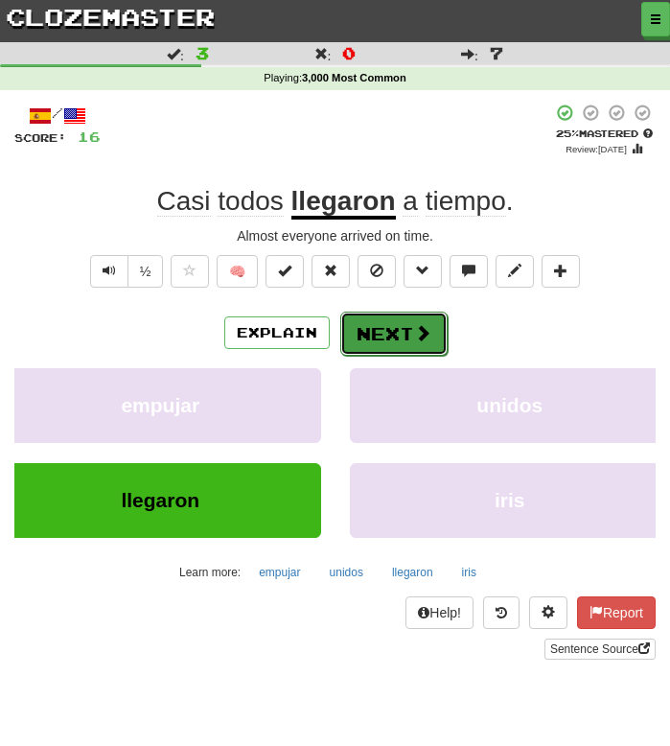
click at [375, 334] on button "Next" at bounding box center [393, 334] width 107 height 44
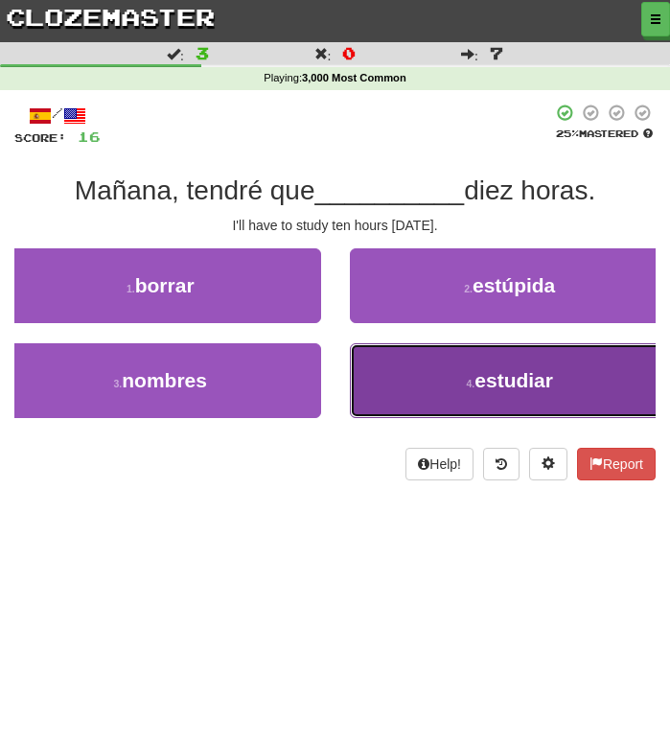
click at [483, 376] on span "estudiar" at bounding box center [513, 380] width 79 height 22
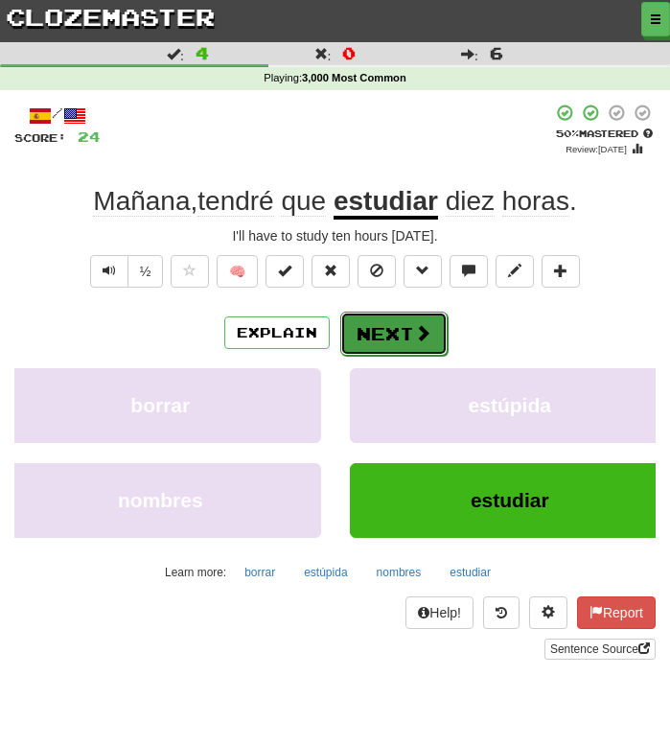
click at [376, 340] on button "Next" at bounding box center [393, 334] width 107 height 44
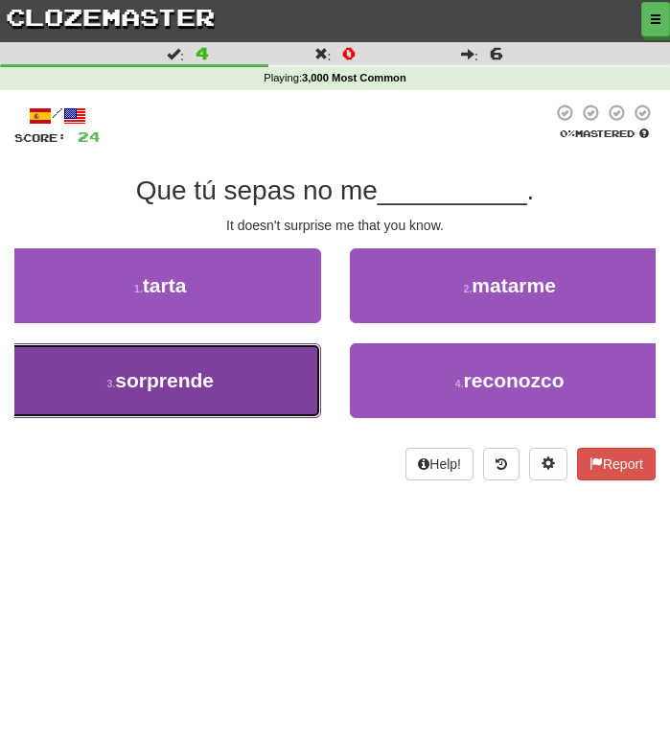
click at [214, 376] on span "sorprende" at bounding box center [164, 380] width 99 height 22
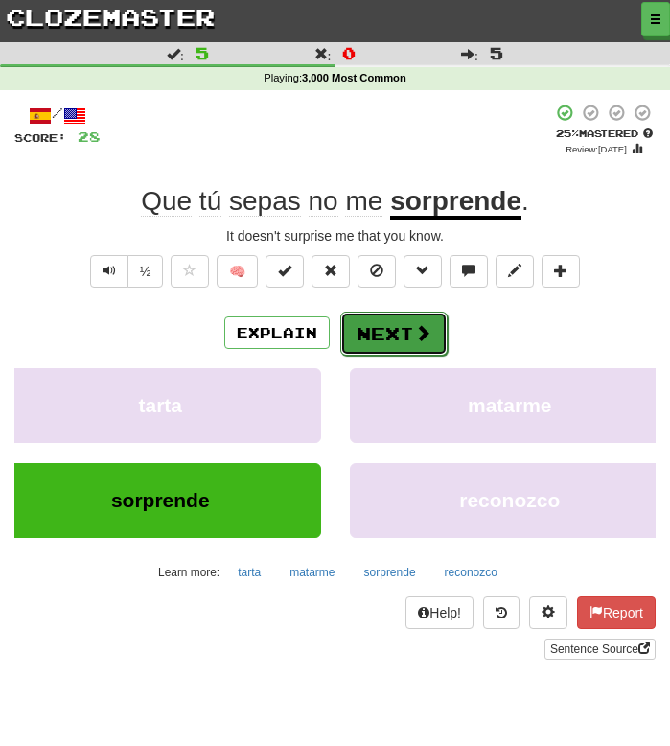
click at [391, 327] on button "Next" at bounding box center [393, 334] width 107 height 44
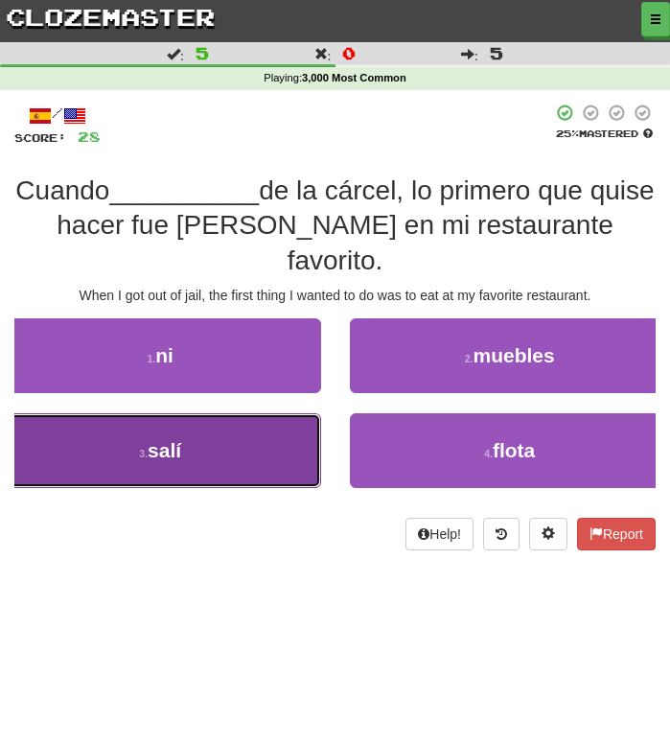
click at [224, 413] on button "3 . salí" at bounding box center [160, 450] width 321 height 75
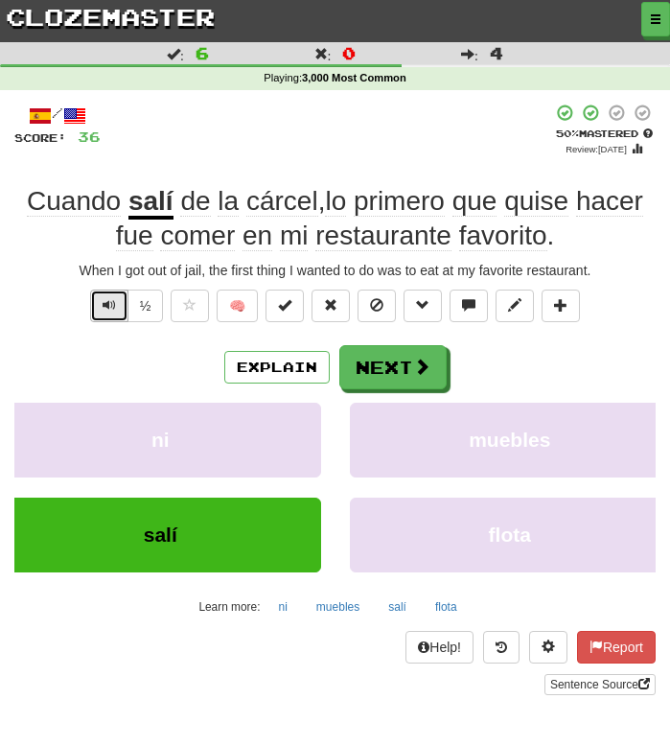
click at [112, 296] on button "Text-to-speech controls" at bounding box center [109, 305] width 38 height 33
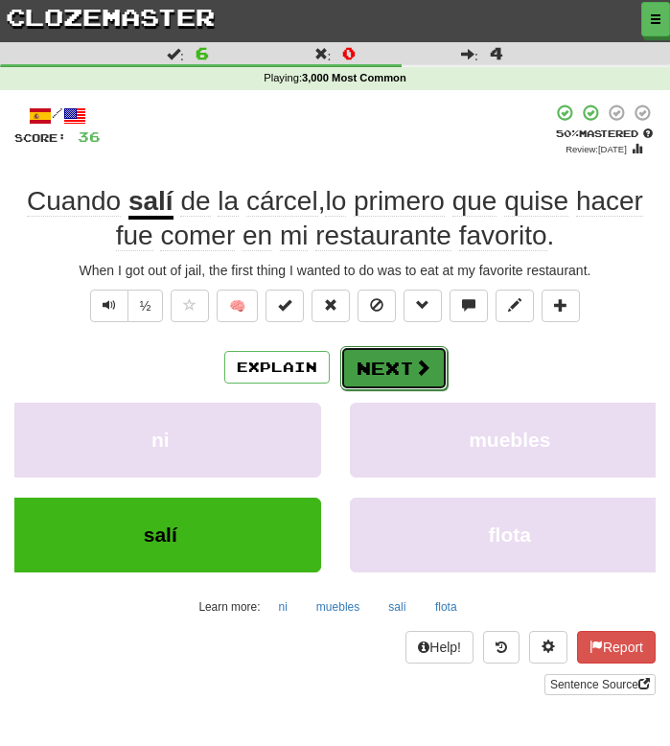
click at [364, 367] on button "Next" at bounding box center [393, 368] width 107 height 44
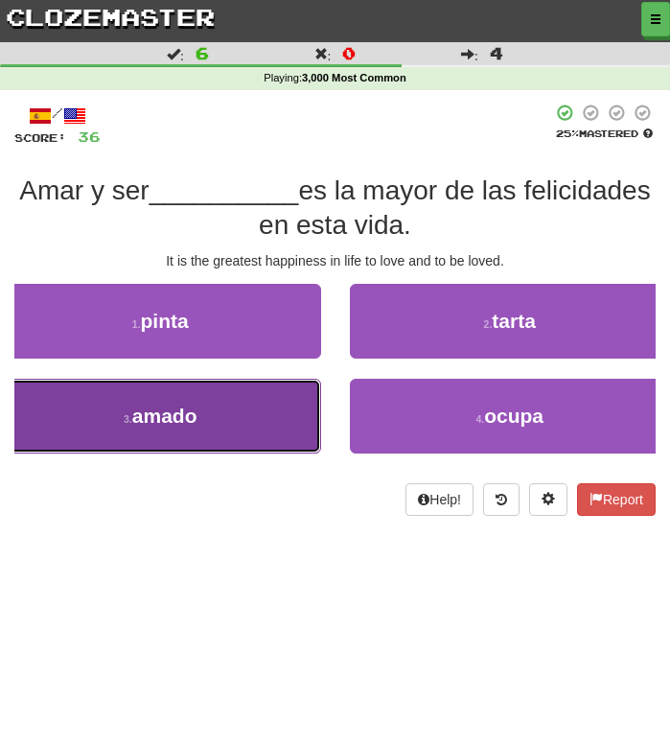
click at [248, 431] on button "3 . amado" at bounding box center [160, 416] width 321 height 75
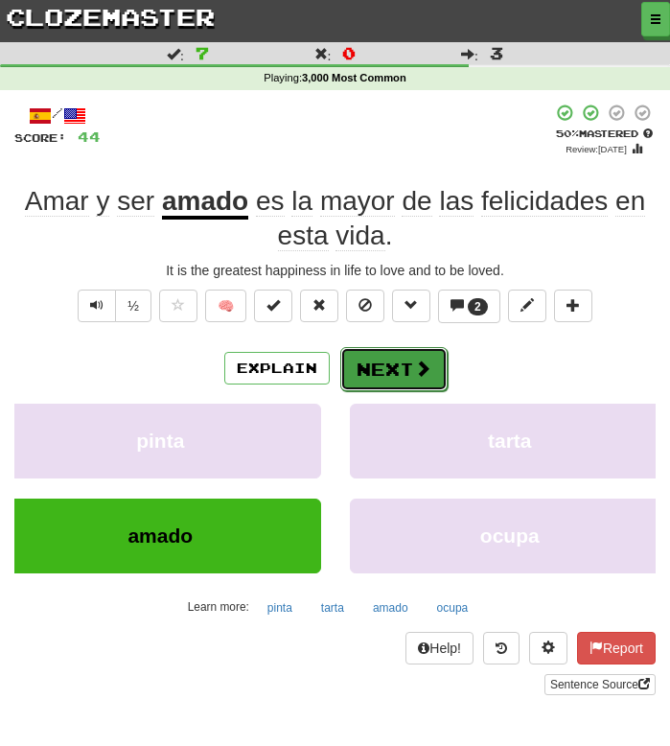
click at [361, 381] on button "Next" at bounding box center [393, 369] width 107 height 44
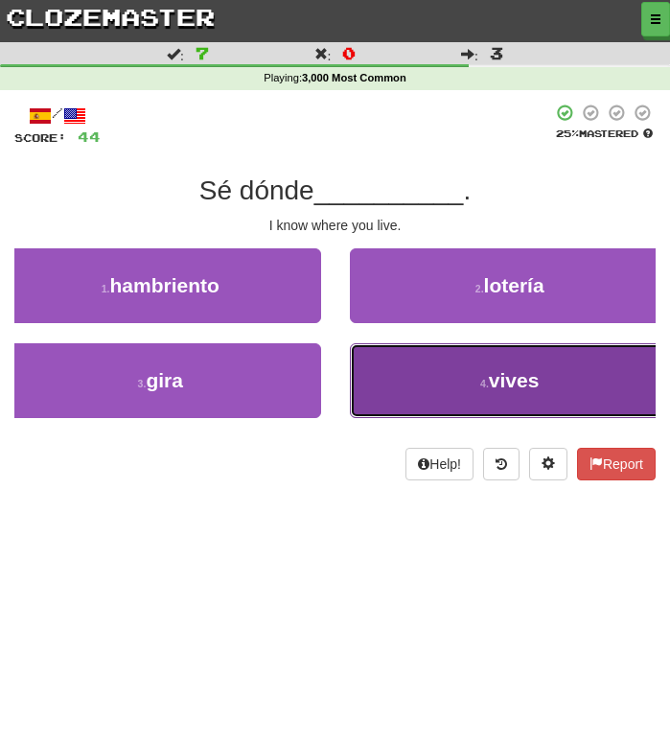
click at [407, 381] on button "4 . vives" at bounding box center [510, 380] width 321 height 75
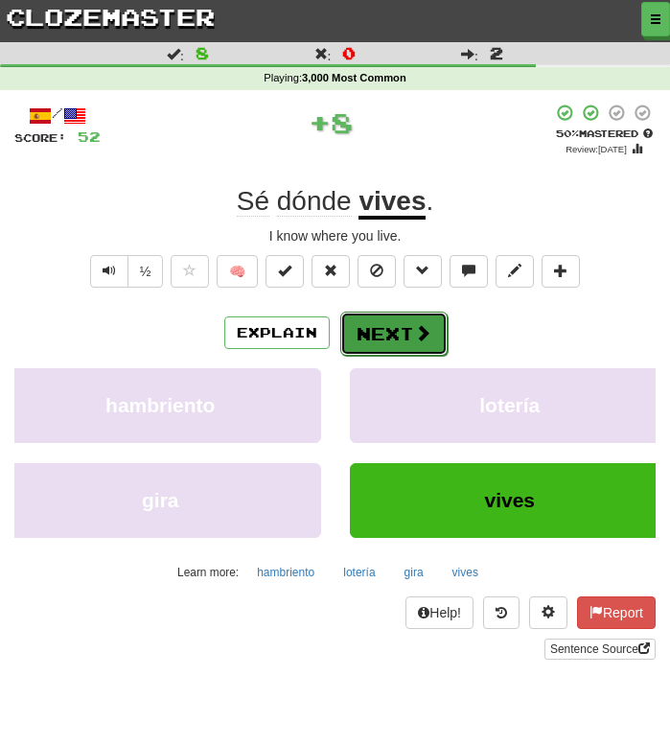
click at [397, 330] on button "Next" at bounding box center [393, 334] width 107 height 44
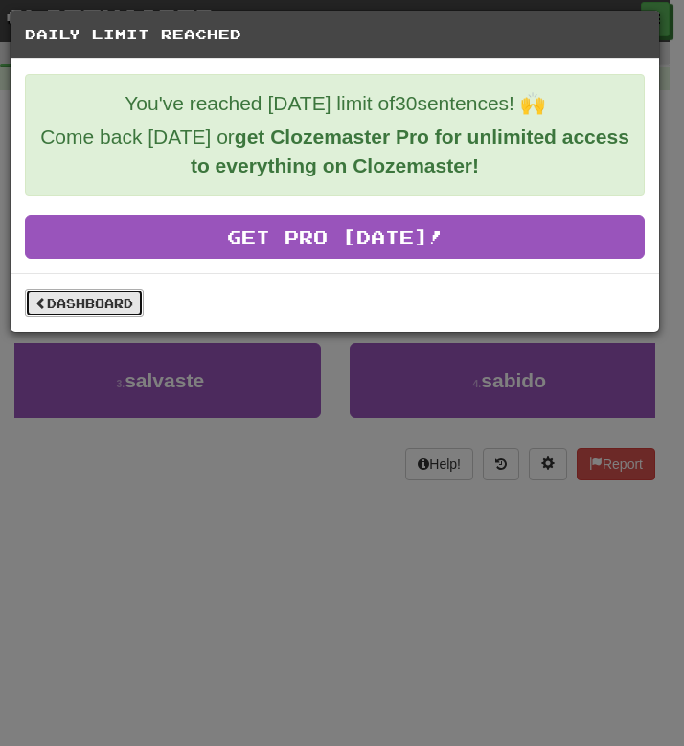
click at [109, 310] on link "Dashboard" at bounding box center [84, 303] width 119 height 29
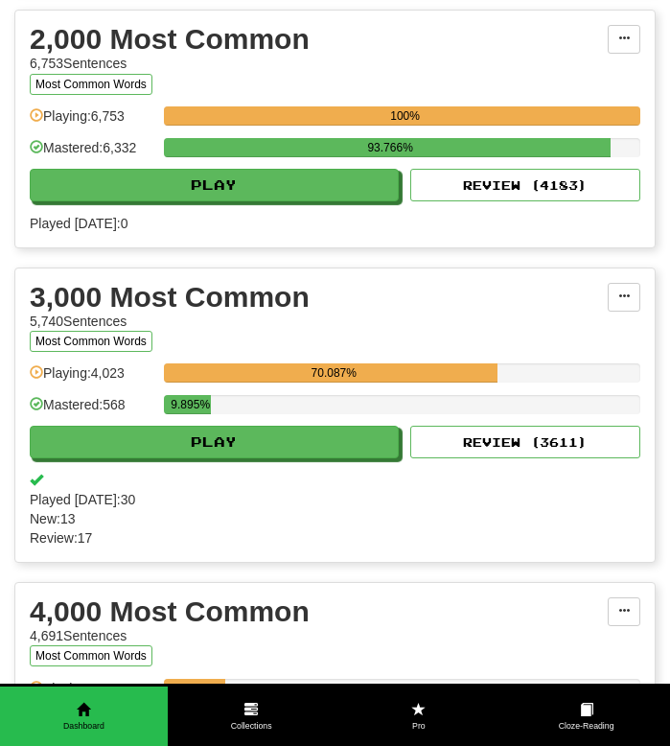
scroll to position [712, 0]
